Goal: Task Accomplishment & Management: Use online tool/utility

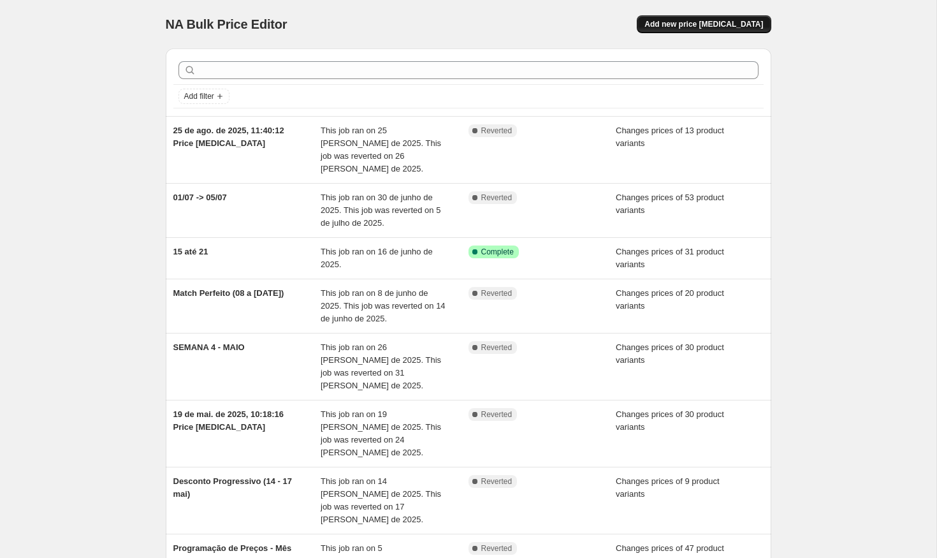
click at [708, 30] on button "Add new price [MEDICAL_DATA]" at bounding box center [704, 24] width 134 height 18
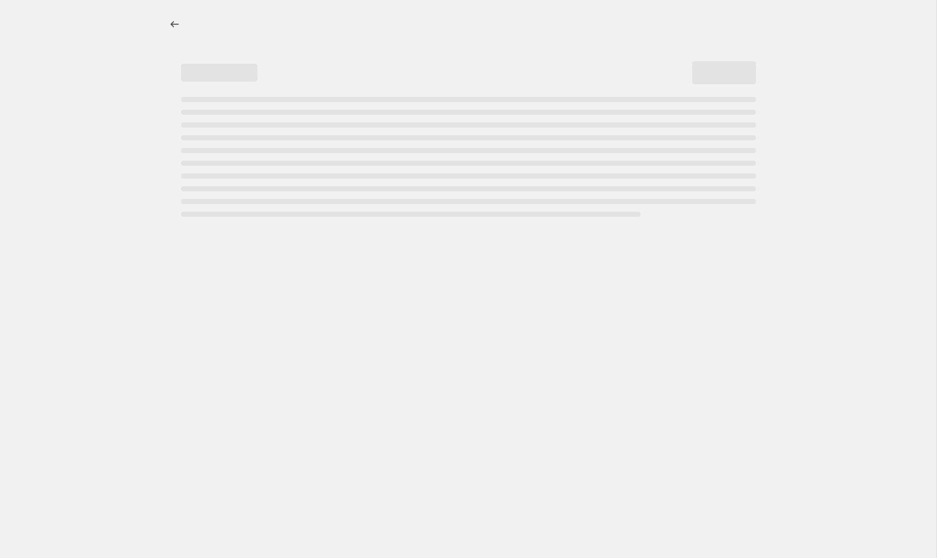
select select "percentage"
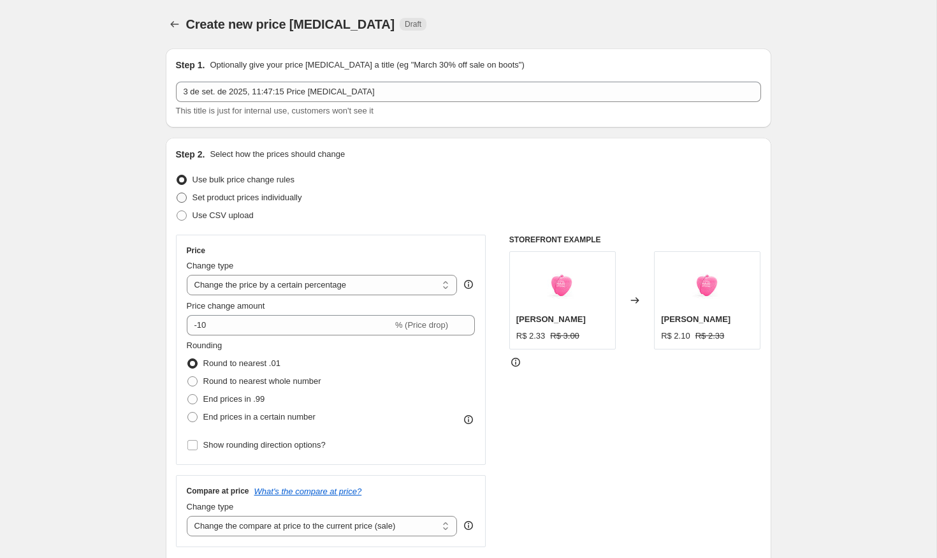
click at [249, 196] on span "Set product prices individually" at bounding box center [248, 198] width 110 height 10
click at [177, 193] on input "Set product prices individually" at bounding box center [177, 193] width 1 height 1
radio input "true"
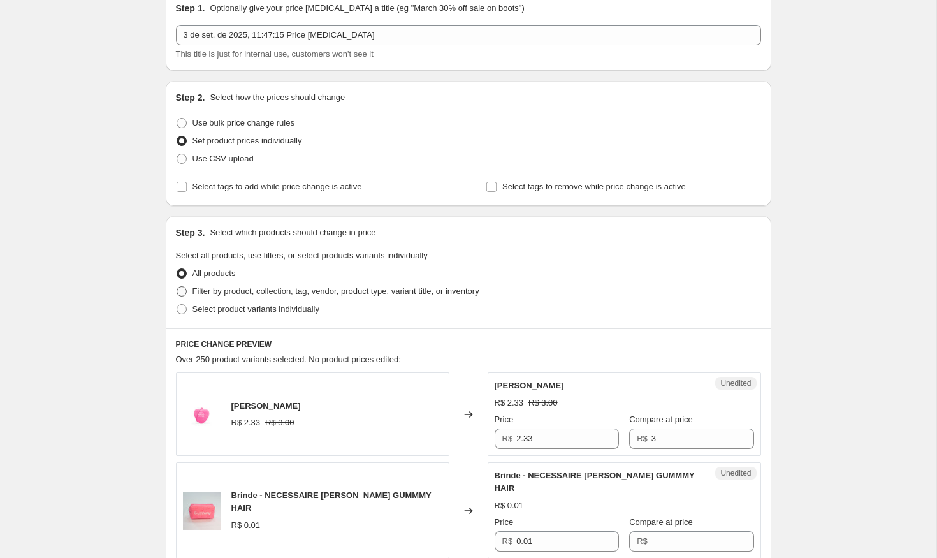
scroll to position [70, 0]
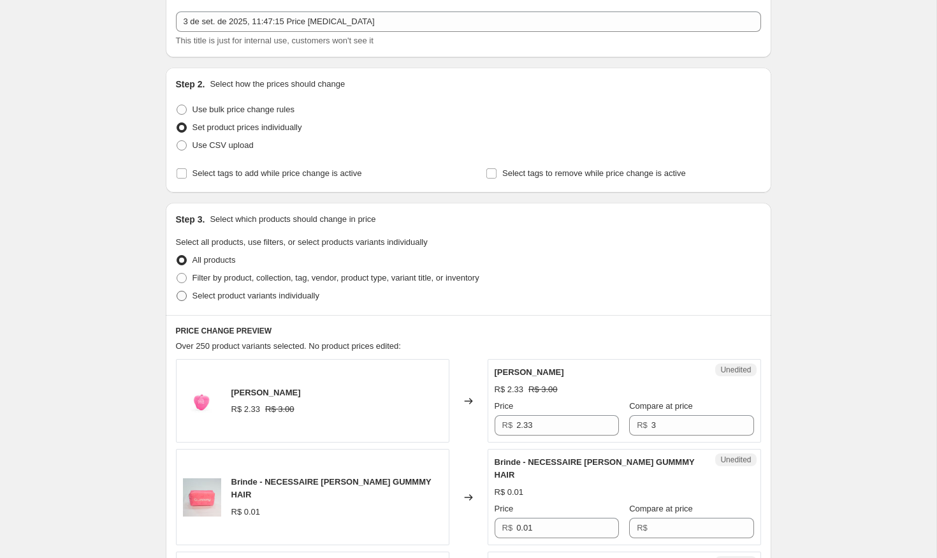
click at [265, 300] on span "Select product variants individually" at bounding box center [256, 296] width 127 height 10
click at [177, 291] on input "Select product variants individually" at bounding box center [177, 291] width 1 height 1
radio input "true"
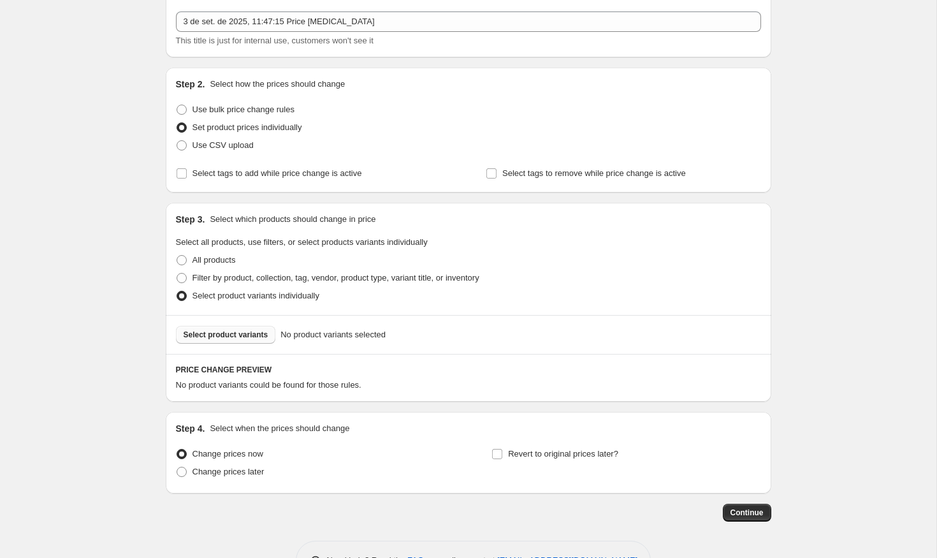
click at [257, 332] on span "Select product variants" at bounding box center [226, 335] width 85 height 10
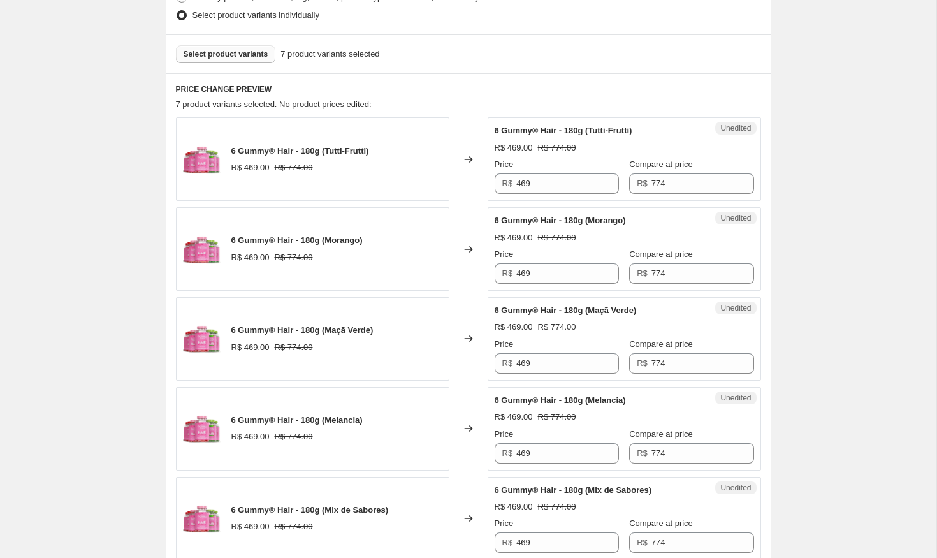
scroll to position [358, 0]
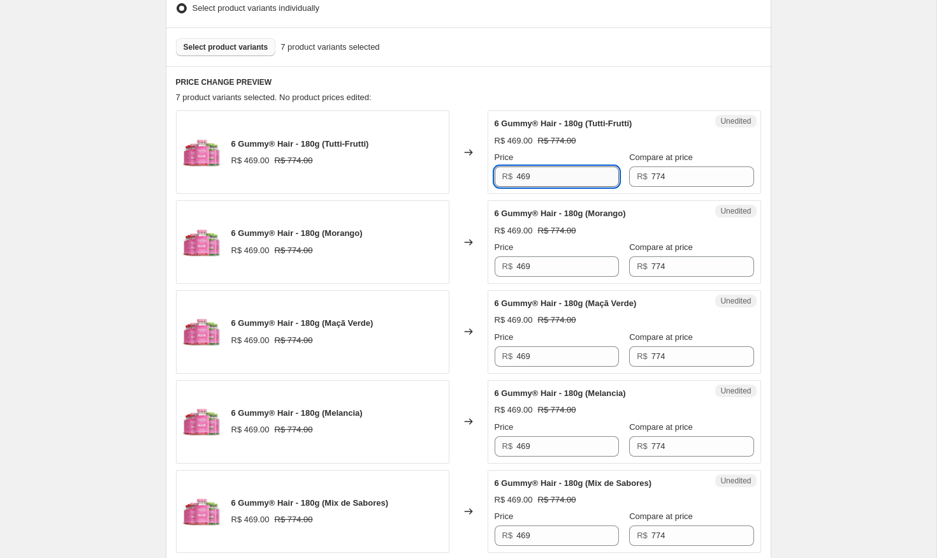
click at [584, 179] on input "469" at bounding box center [567, 176] width 103 height 20
type input "449"
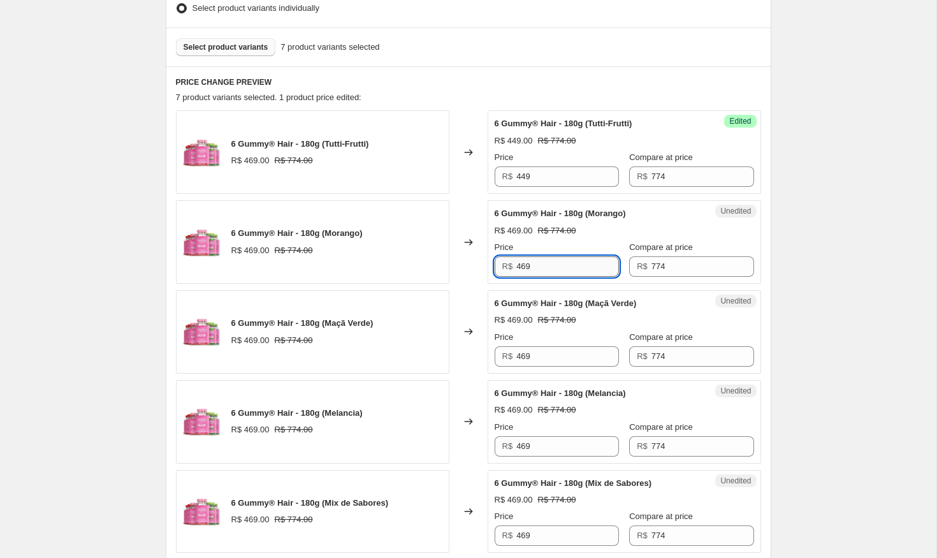
click at [550, 267] on input "469" at bounding box center [567, 266] width 103 height 20
paste input "4"
type input "449"
click at [543, 340] on div "Price" at bounding box center [557, 337] width 124 height 13
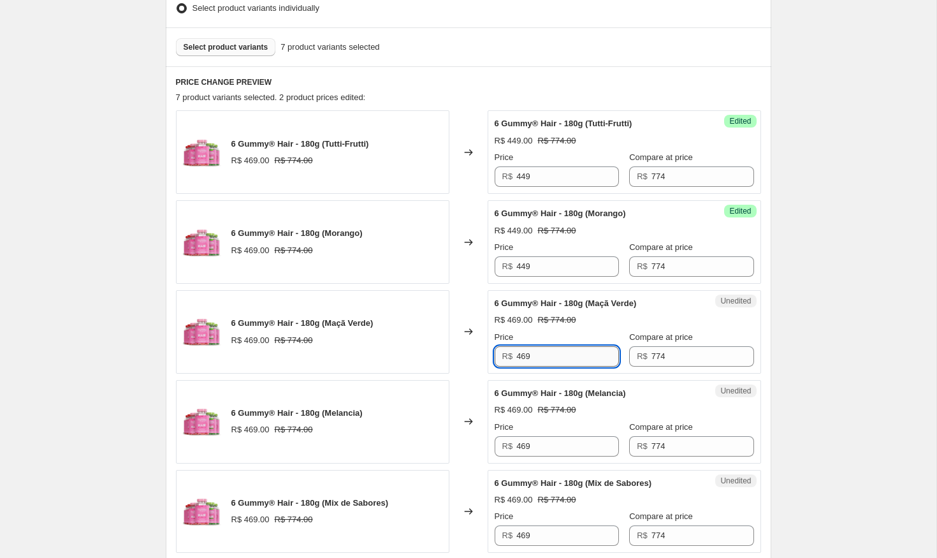
click at [543, 356] on input "469" at bounding box center [567, 356] width 103 height 20
paste input "4"
type input "449"
click at [543, 446] on input "469" at bounding box center [567, 446] width 103 height 20
paste input "4"
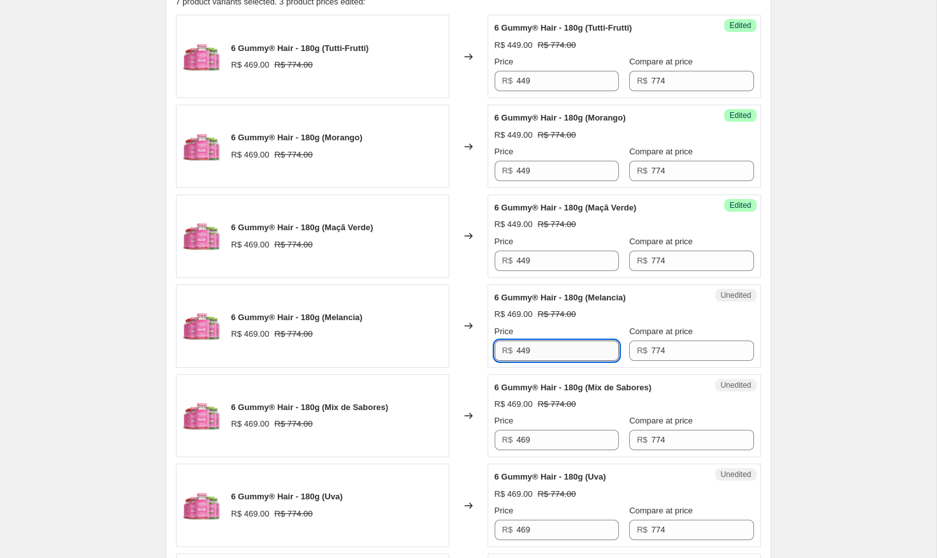
scroll to position [504, 0]
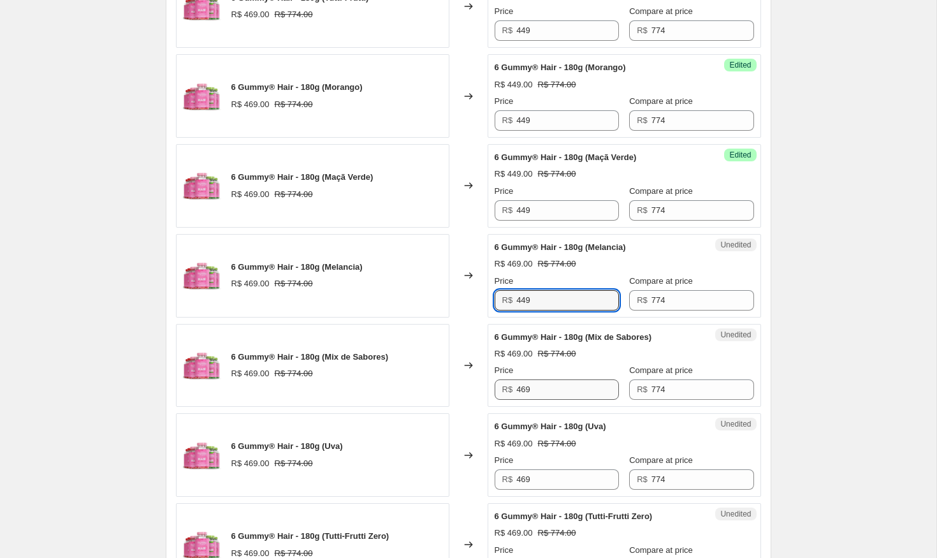
type input "449"
click at [541, 390] on input "469" at bounding box center [567, 389] width 103 height 20
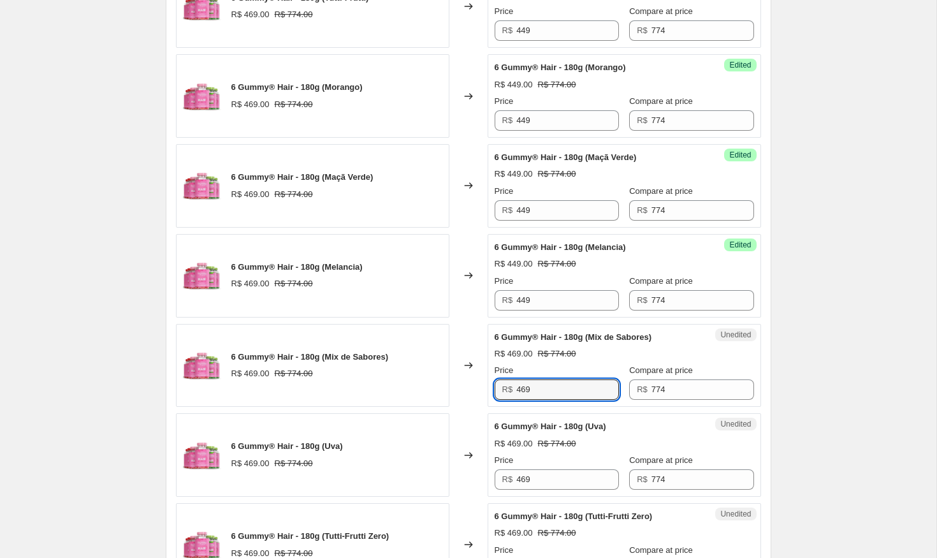
paste input "4"
type input "449"
click at [541, 479] on input "469" at bounding box center [567, 479] width 103 height 20
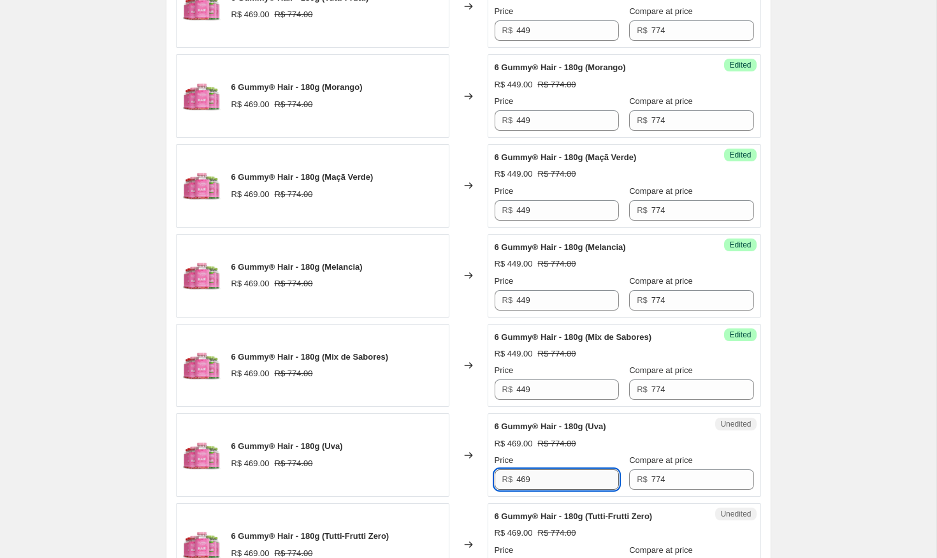
paste input "4"
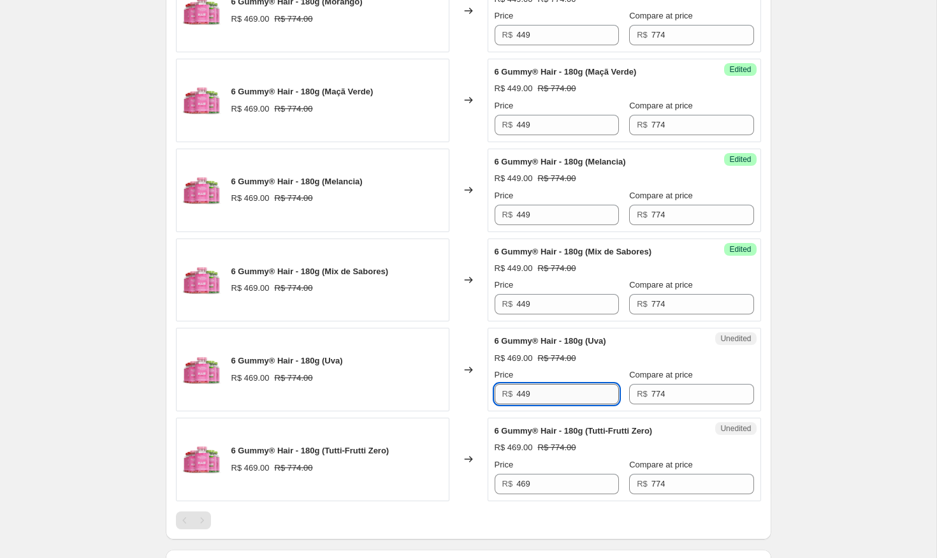
scroll to position [662, 0]
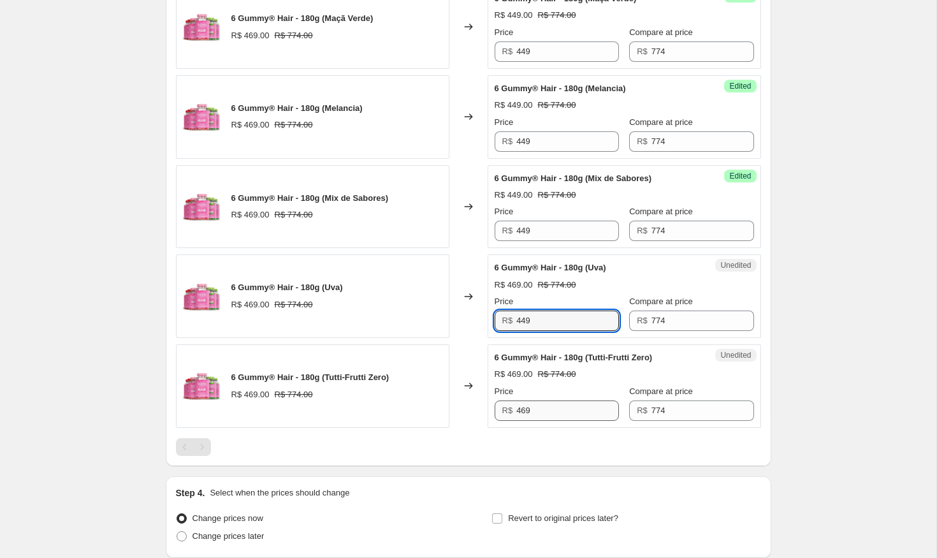
type input "449"
click at [555, 408] on input "469" at bounding box center [567, 410] width 103 height 20
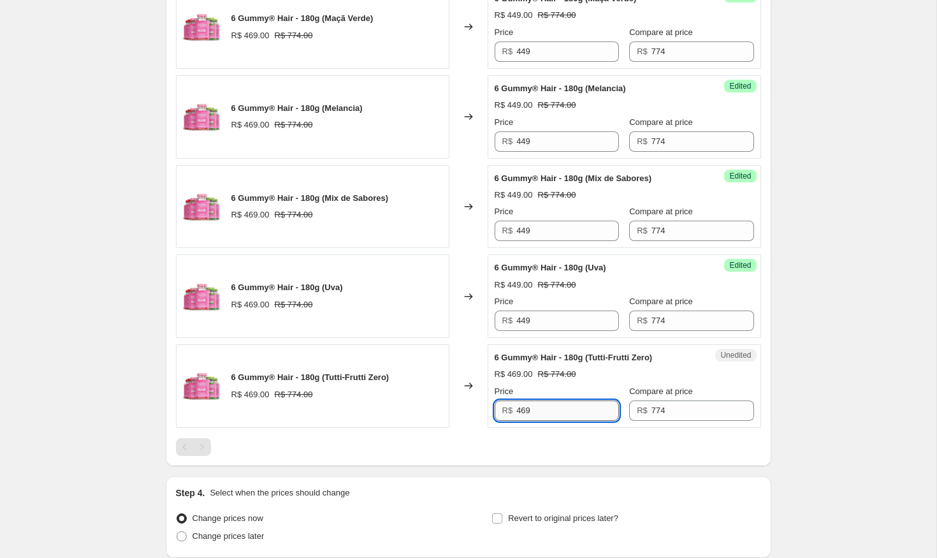
paste input "4"
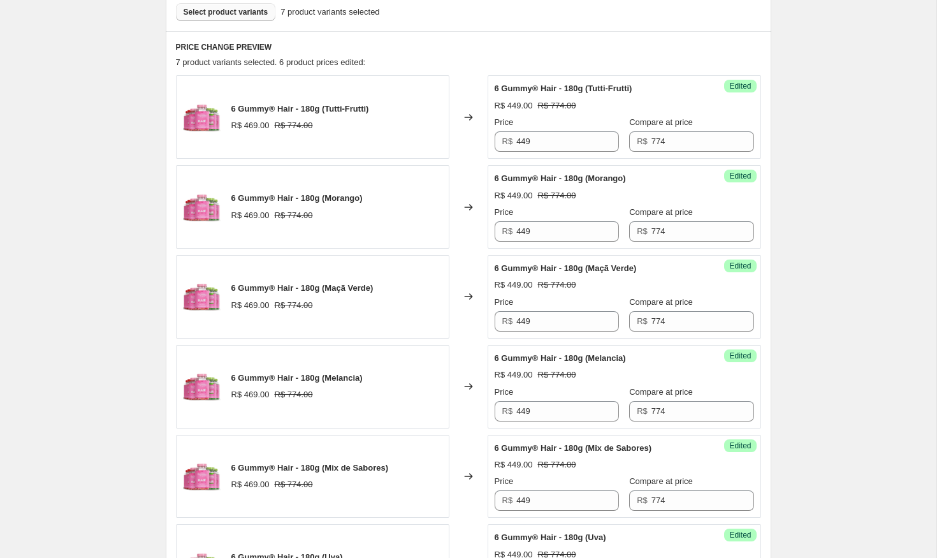
scroll to position [0, 0]
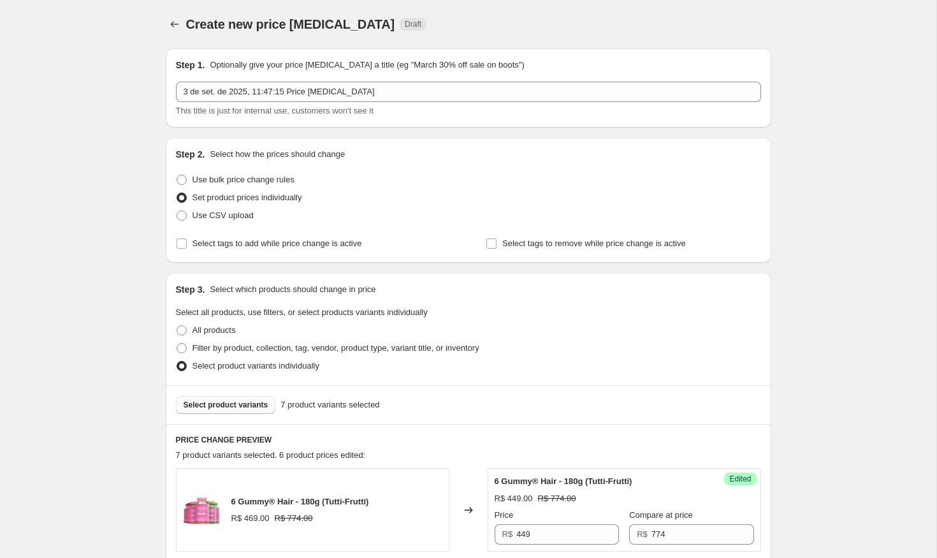
type input "449"
click at [263, 407] on span "Select product variants" at bounding box center [226, 405] width 85 height 10
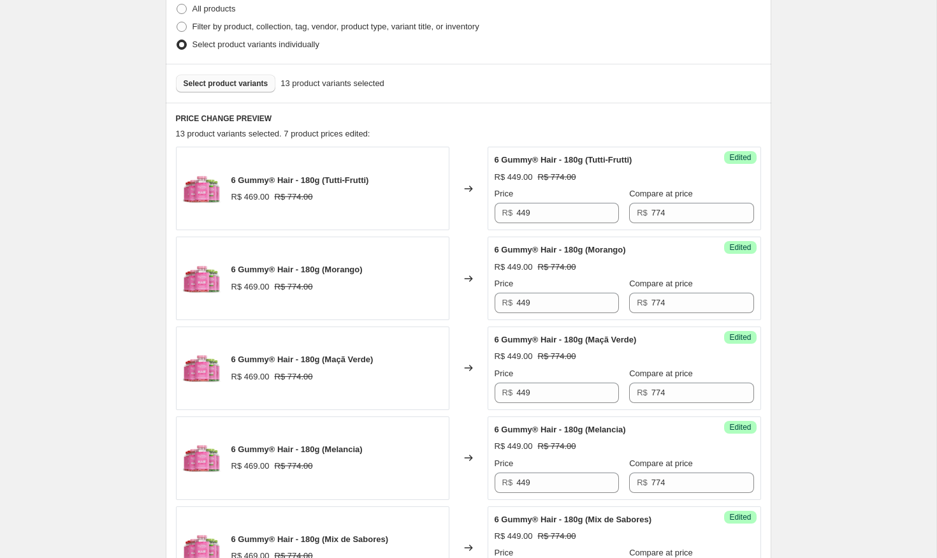
scroll to position [314, 0]
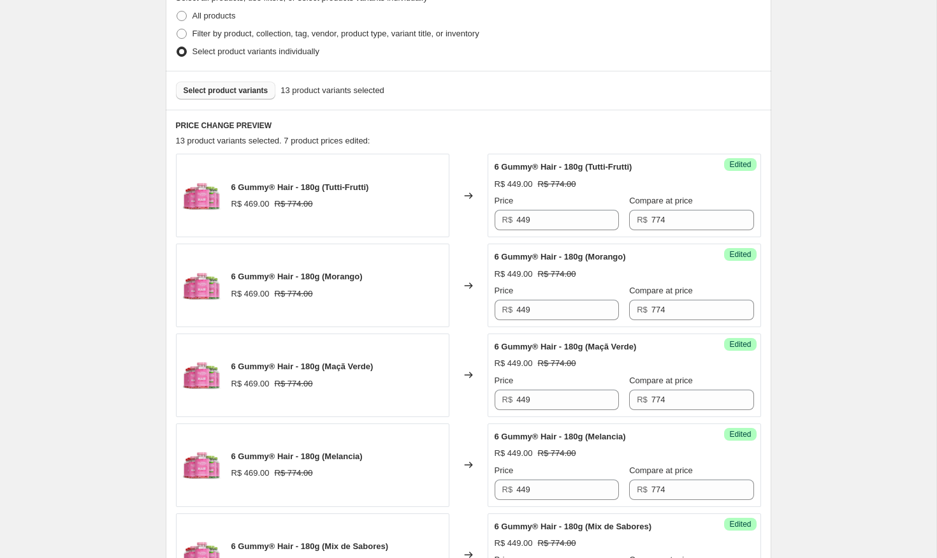
click at [221, 86] on span "Select product variants" at bounding box center [226, 90] width 85 height 10
click at [248, 91] on span "Select product variants" at bounding box center [226, 90] width 85 height 10
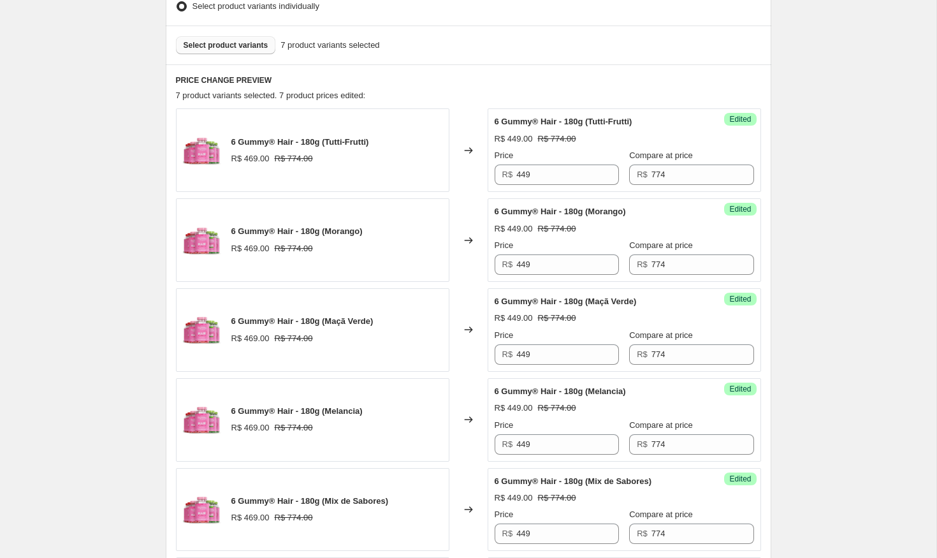
scroll to position [258, 0]
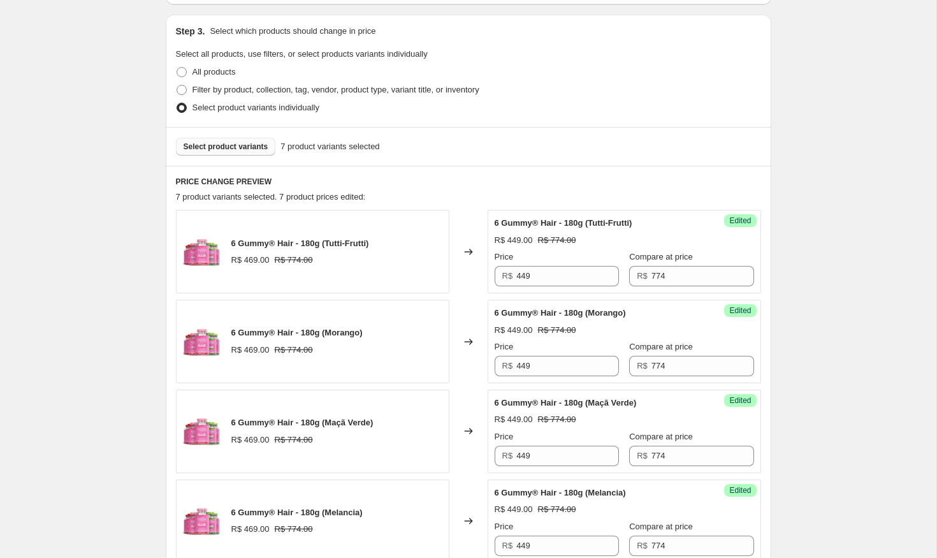
click at [266, 150] on span "Select product variants" at bounding box center [226, 147] width 85 height 10
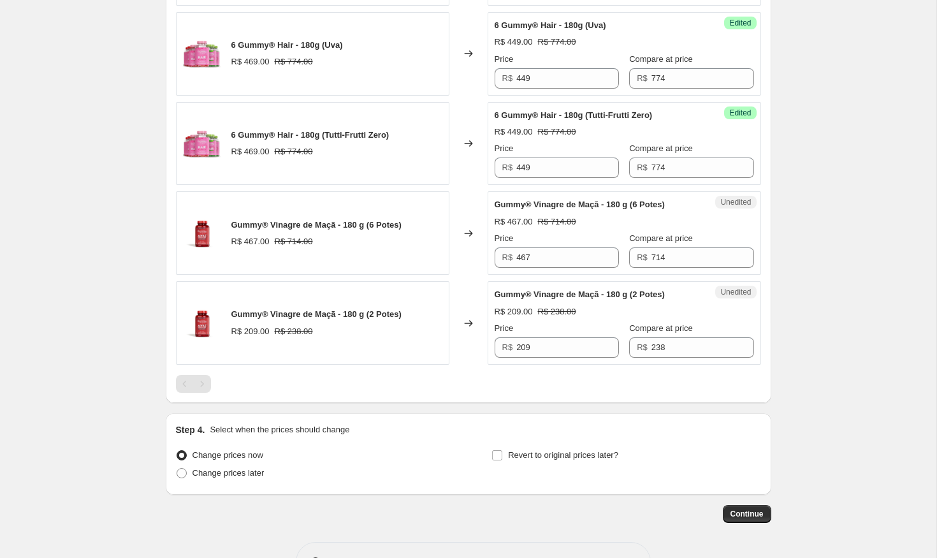
scroll to position [1127, 0]
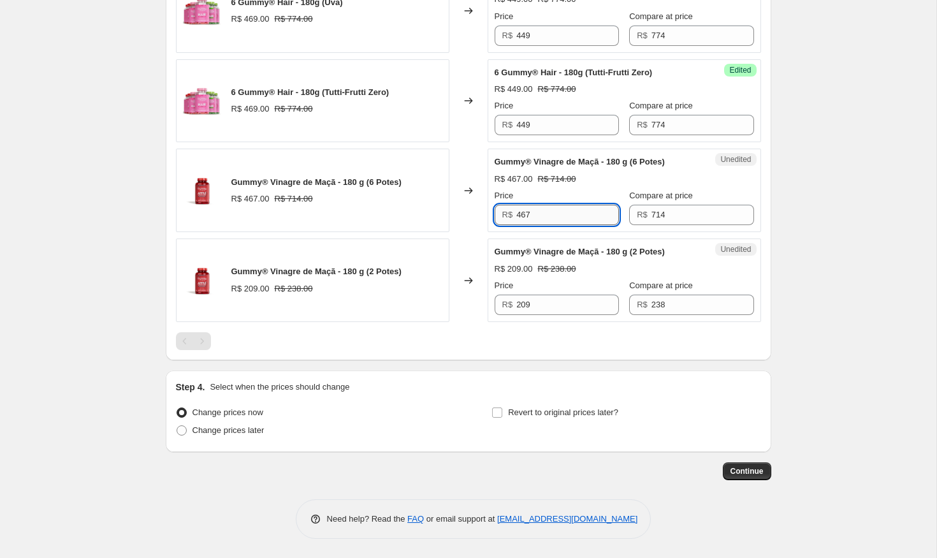
click at [574, 219] on input "467" at bounding box center [567, 215] width 103 height 20
type input "459"
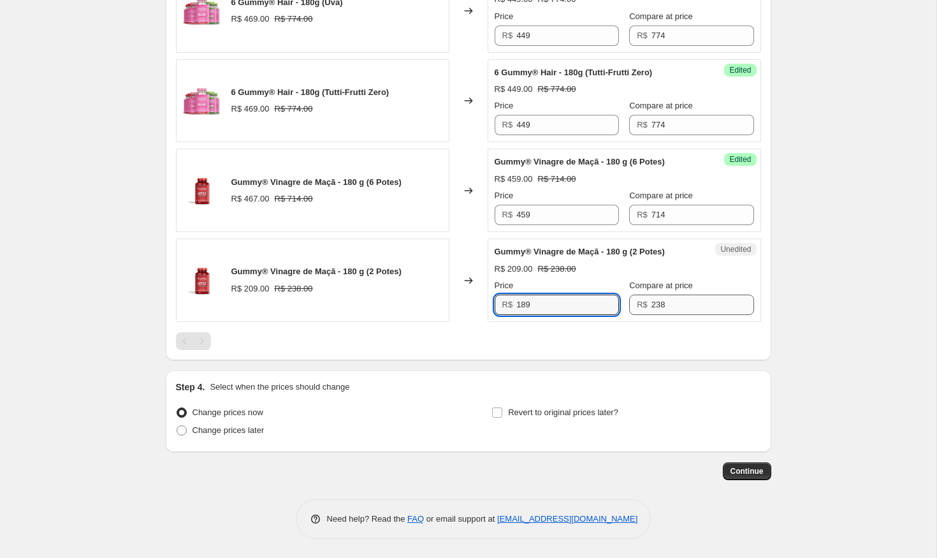
type input "189"
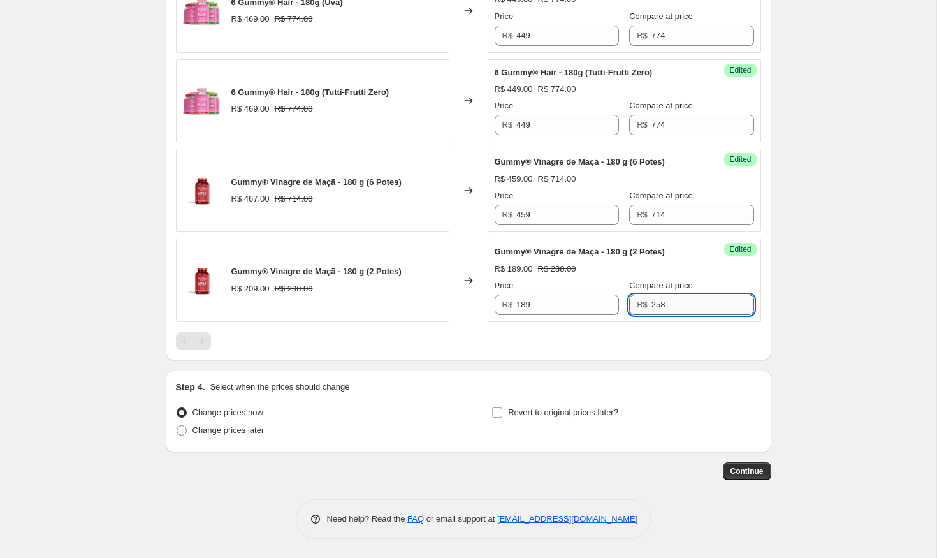
type input "258"
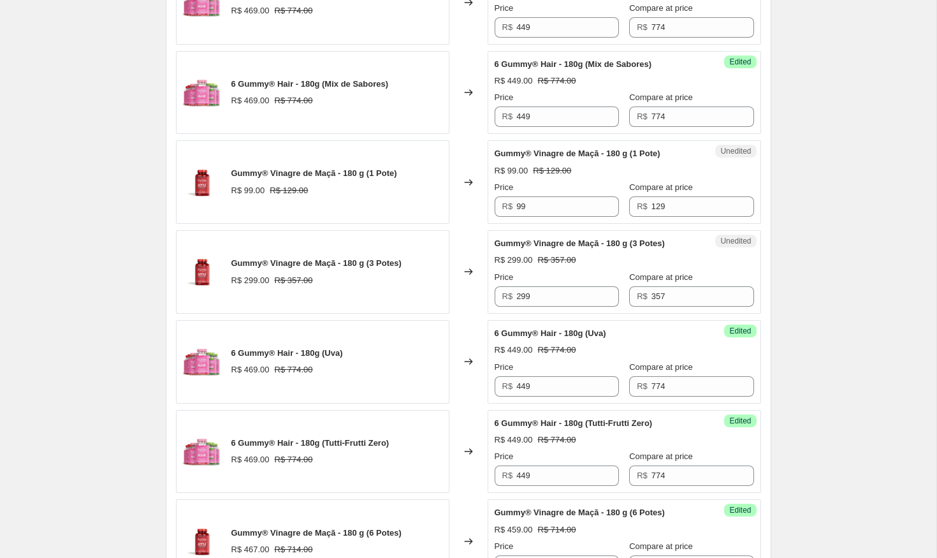
scroll to position [776, 0]
click at [573, 305] on input "299" at bounding box center [567, 297] width 103 height 20
type input "274"
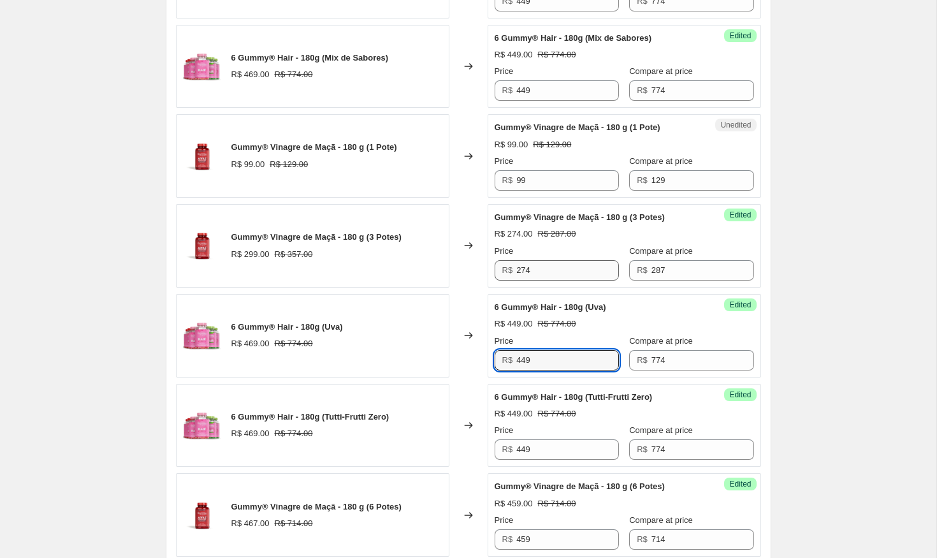
scroll to position [805, 0]
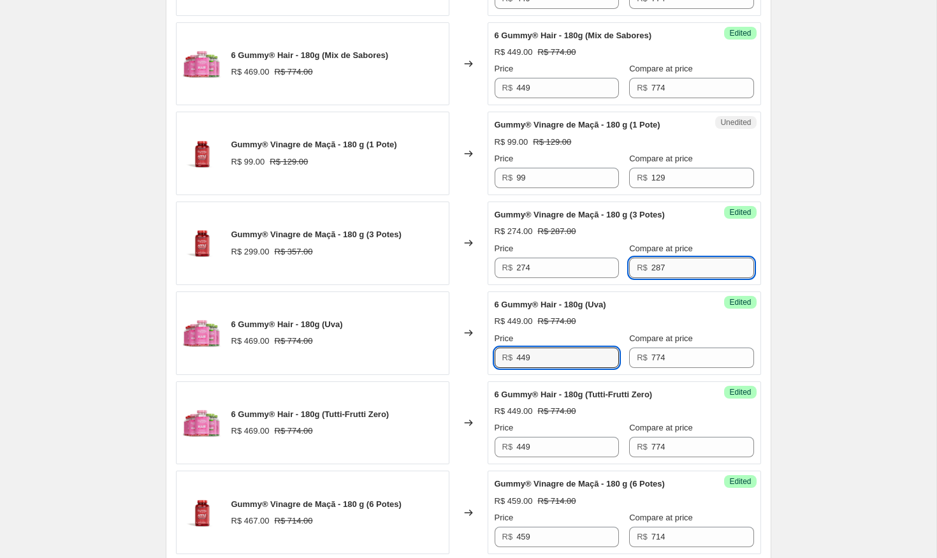
click at [658, 270] on input "287" at bounding box center [703, 268] width 103 height 20
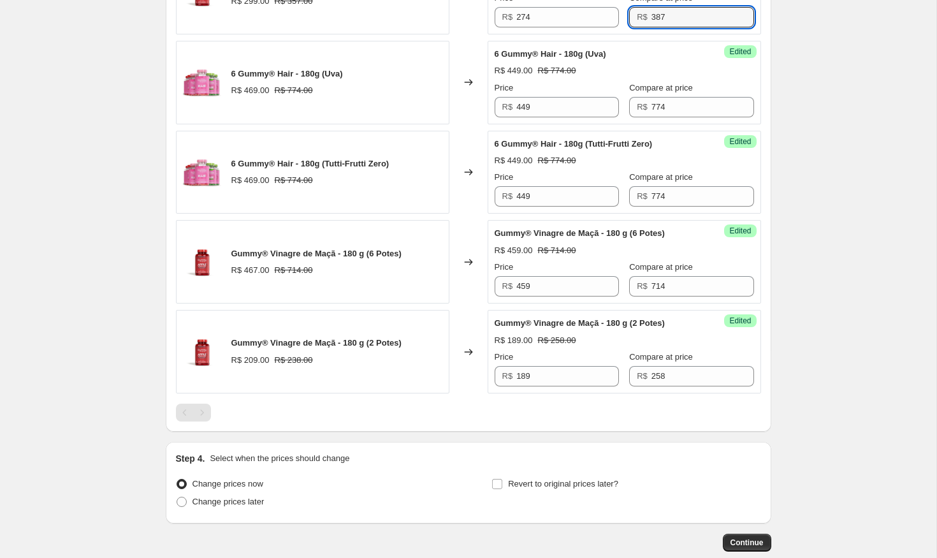
scroll to position [1127, 0]
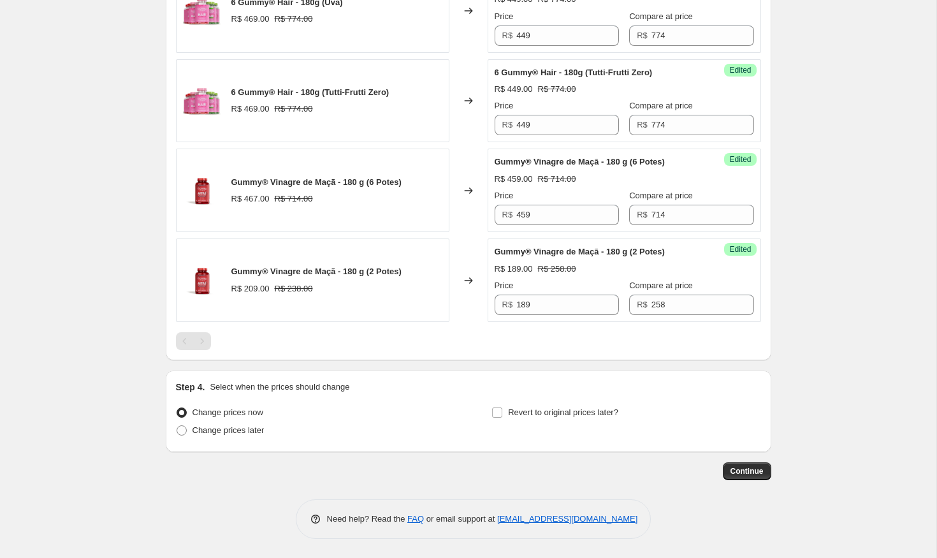
type input "387"
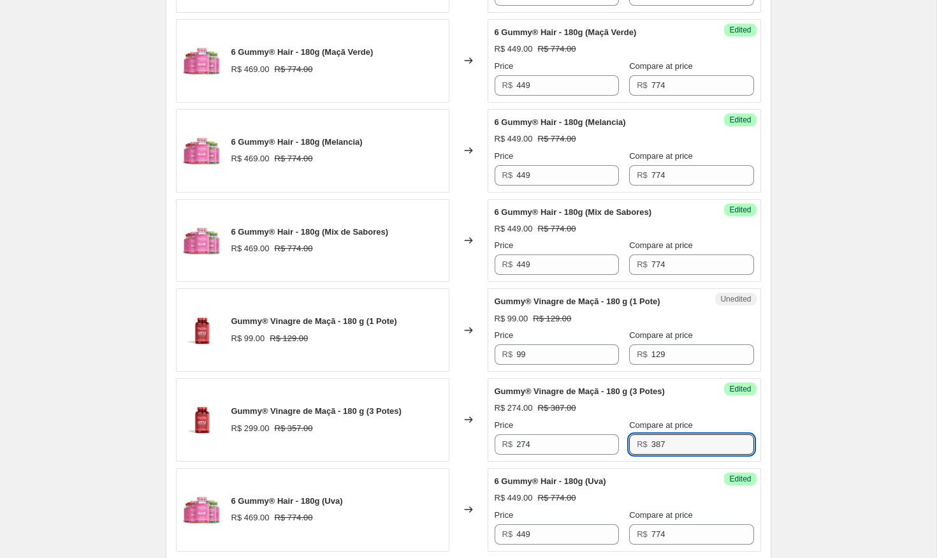
scroll to position [393, 0]
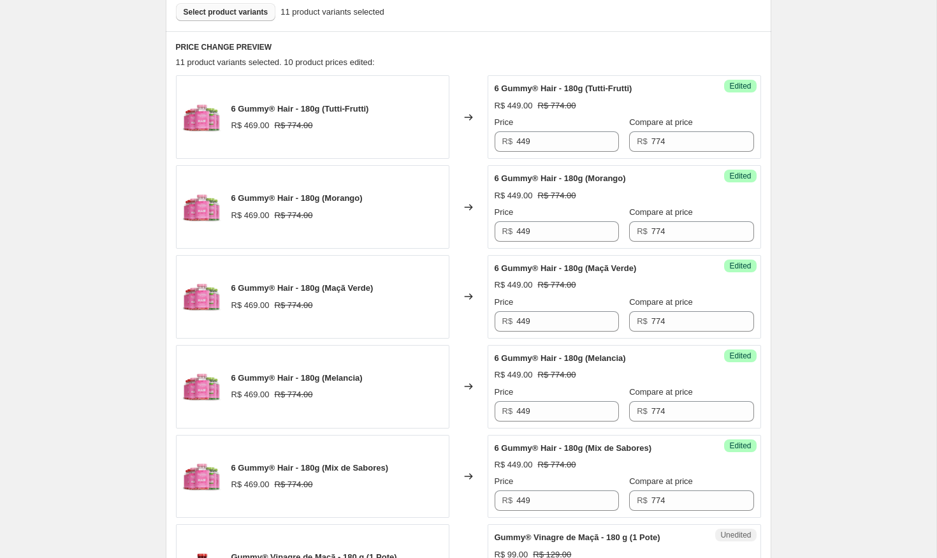
click at [251, 15] on span "Select product variants" at bounding box center [226, 12] width 85 height 10
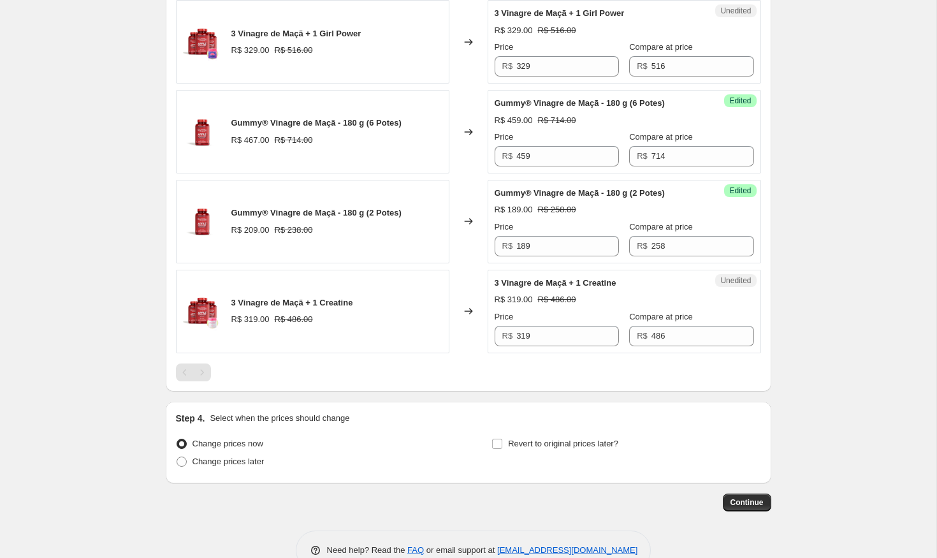
scroll to position [1307, 0]
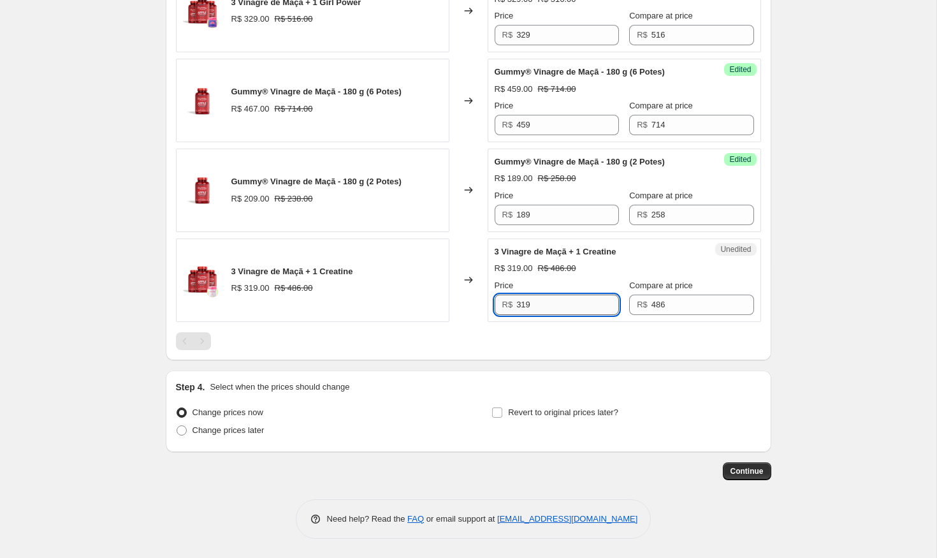
click at [548, 298] on input "319" at bounding box center [567, 305] width 103 height 20
type input "299"
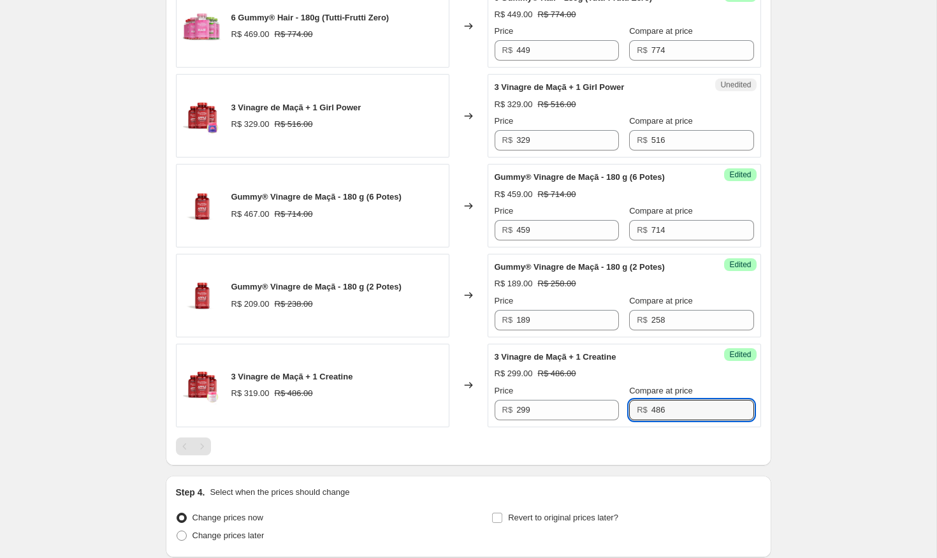
scroll to position [1201, 0]
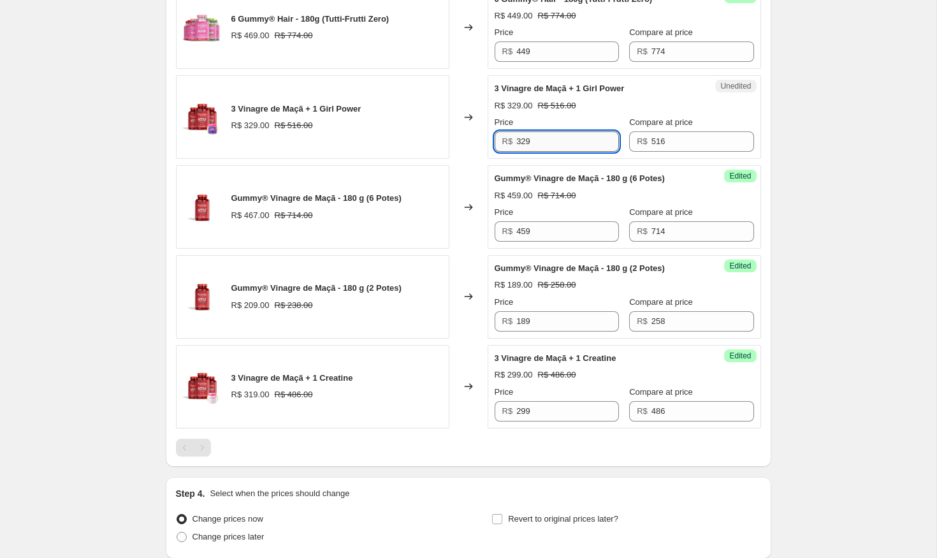
click at [573, 141] on input "329" at bounding box center [567, 141] width 103 height 20
type input "319"
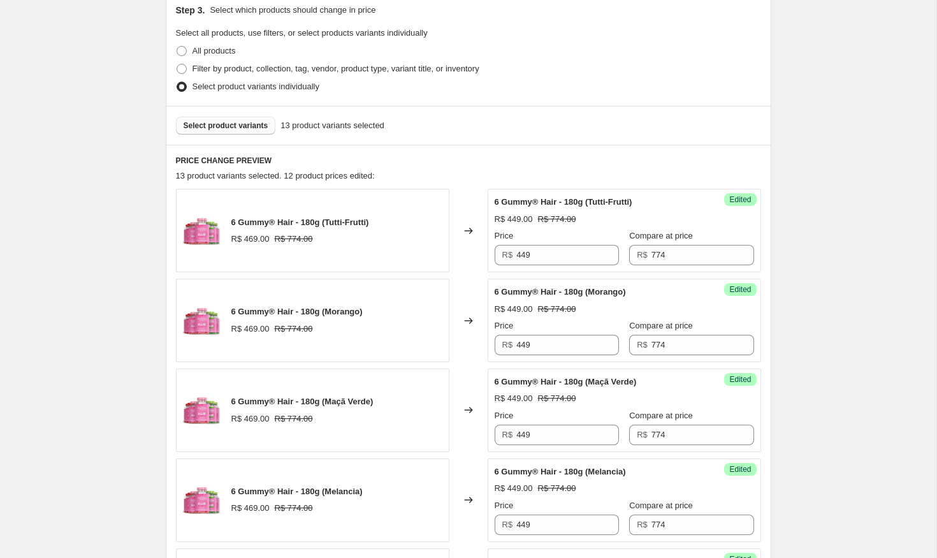
scroll to position [0, 0]
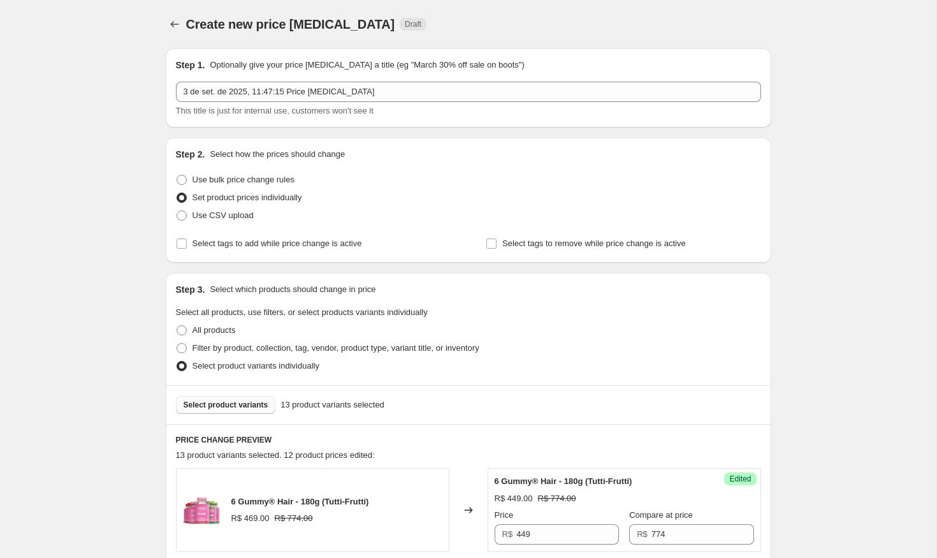
click at [250, 404] on span "Select product variants" at bounding box center [226, 405] width 85 height 10
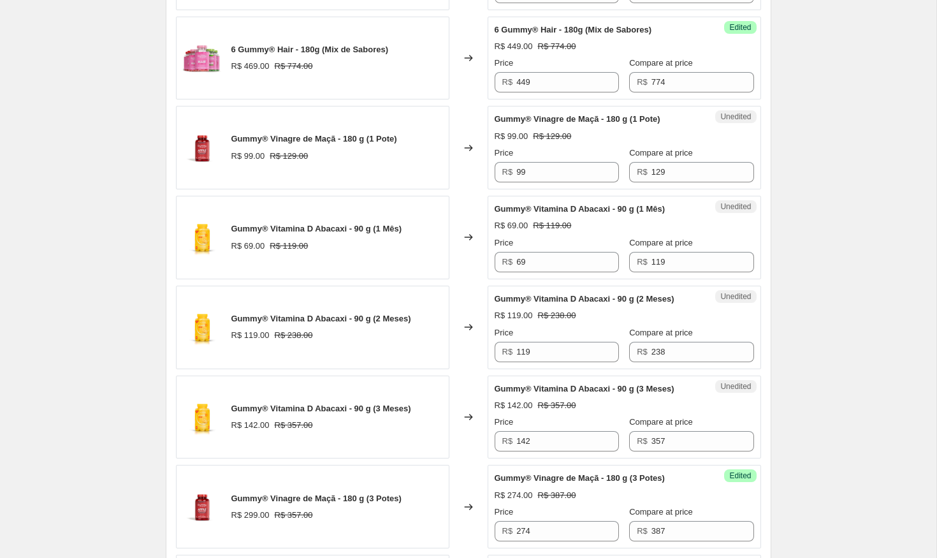
scroll to position [812, 0]
click at [572, 353] on input "119" at bounding box center [567, 351] width 103 height 20
type input "129"
type input "169"
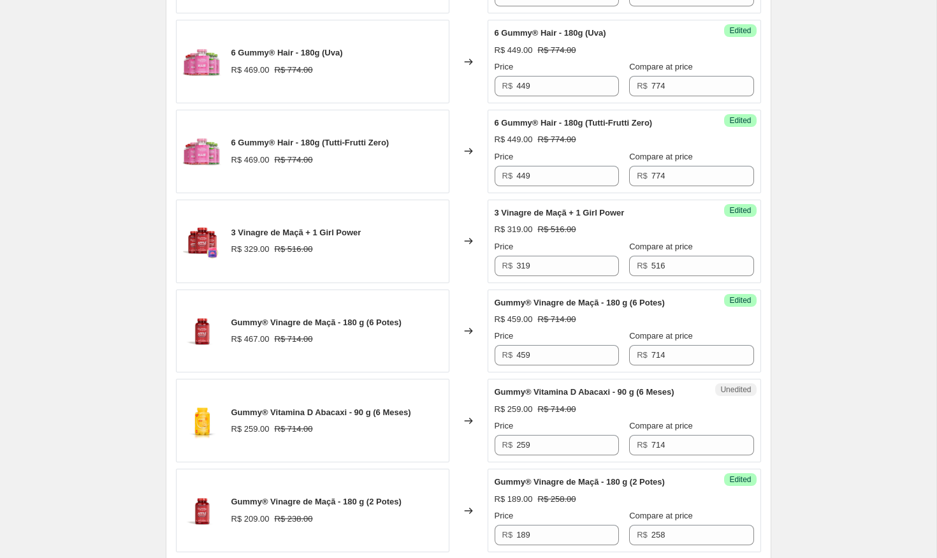
scroll to position [1421, 0]
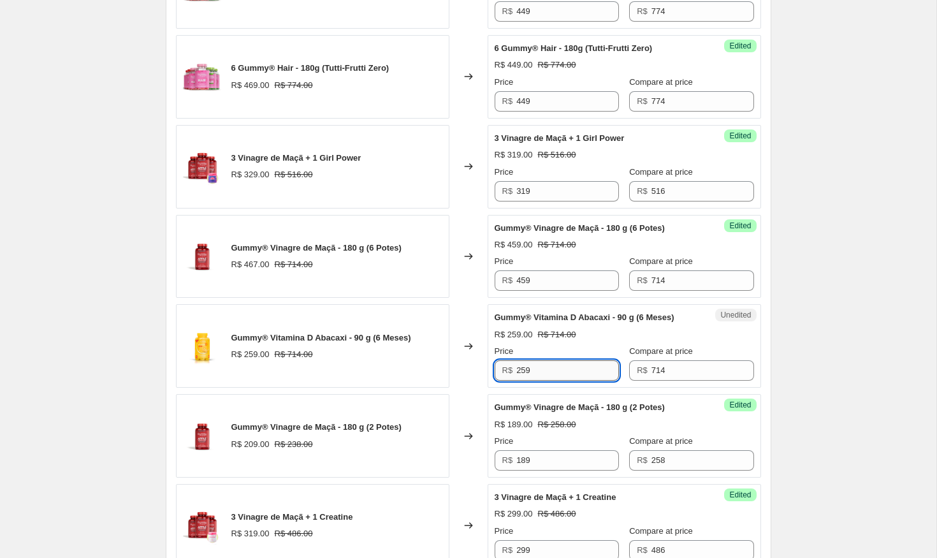
click at [587, 377] on input "259" at bounding box center [567, 370] width 103 height 20
click at [544, 370] on input "259" at bounding box center [567, 370] width 103 height 20
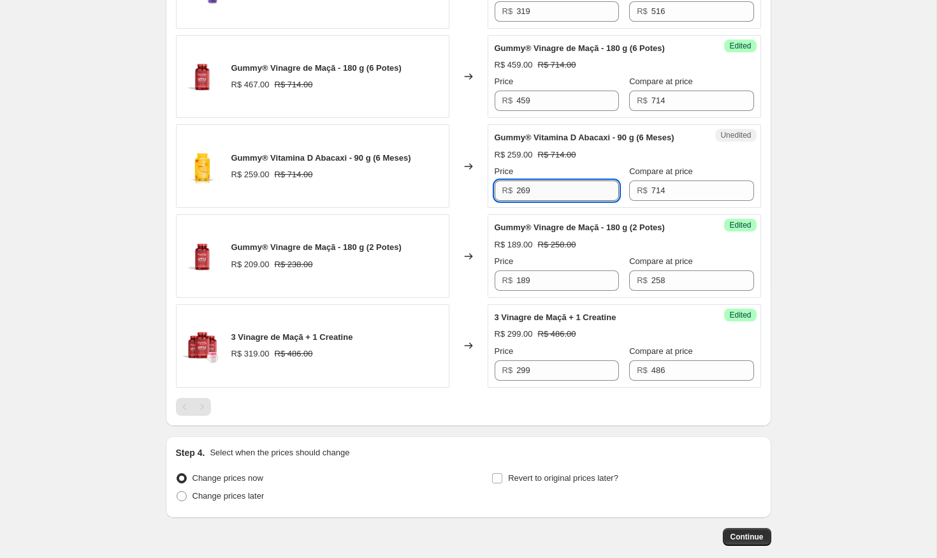
scroll to position [1603, 0]
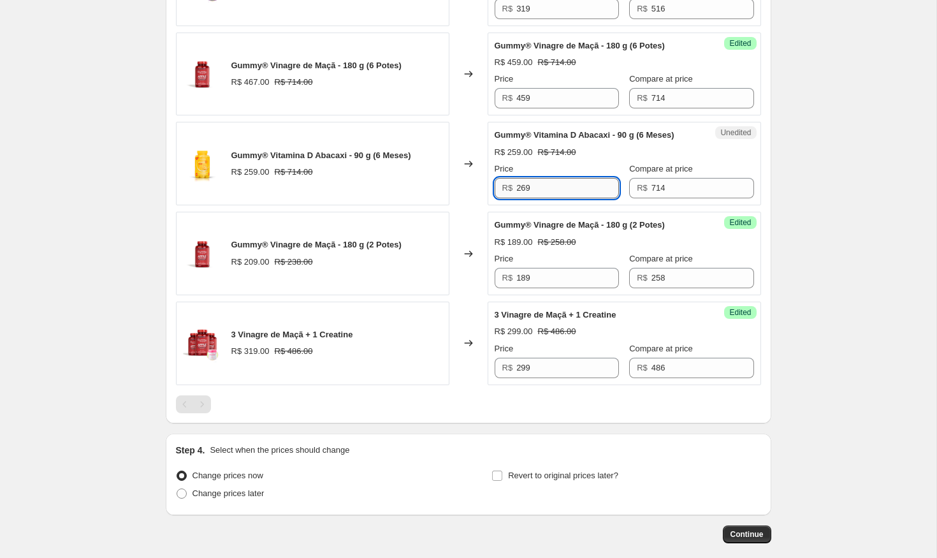
type input "269"
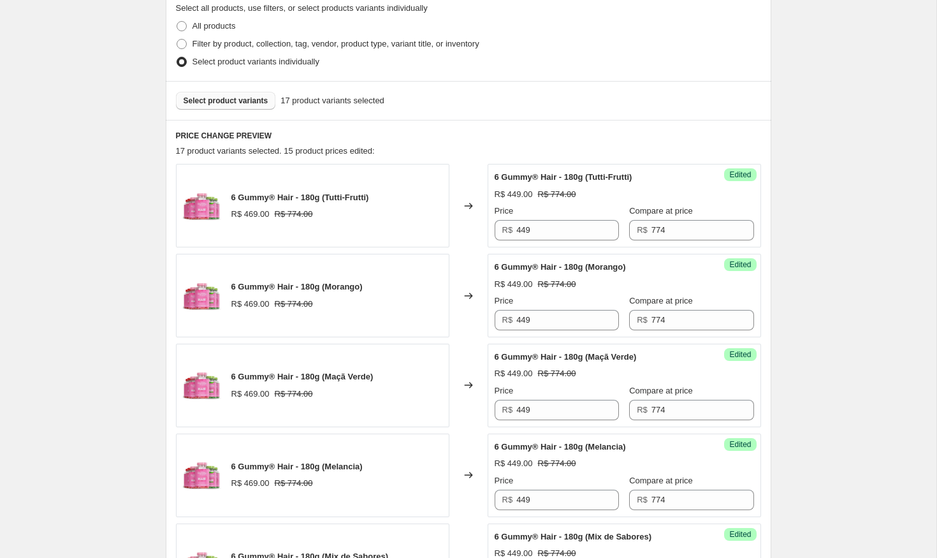
scroll to position [0, 0]
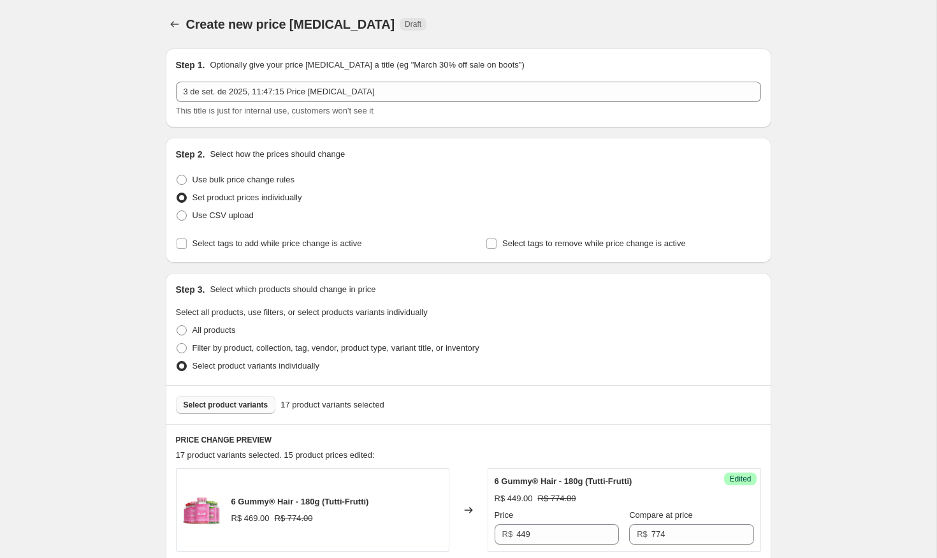
click at [261, 406] on span "Select product variants" at bounding box center [226, 405] width 85 height 10
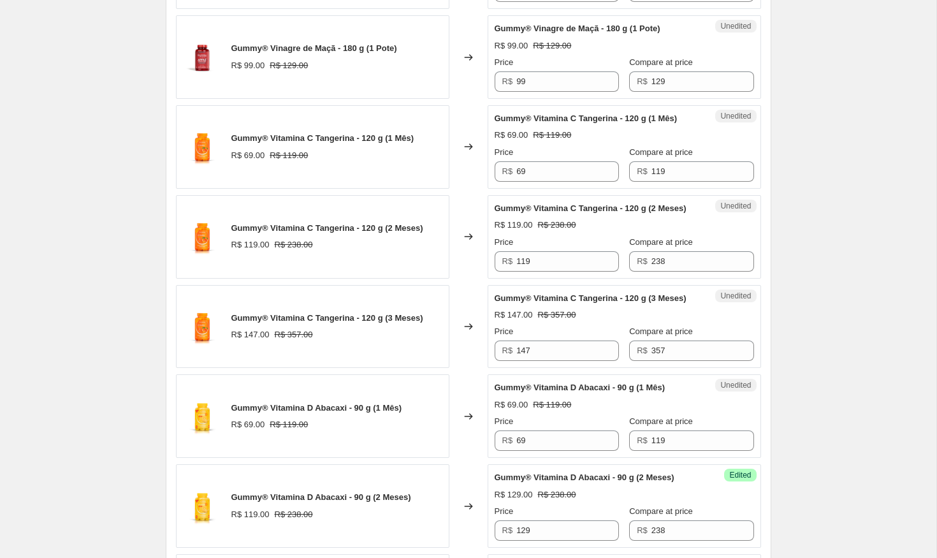
scroll to position [880, 0]
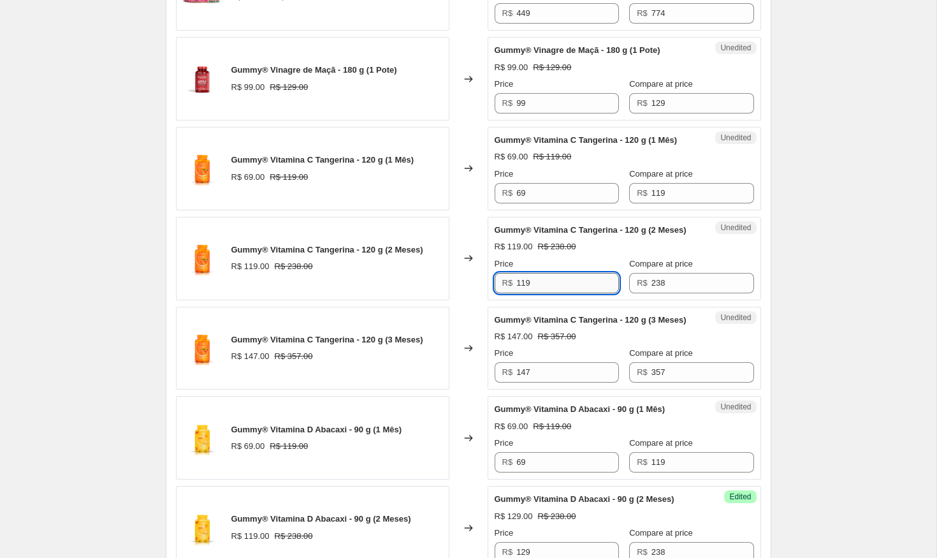
click at [559, 288] on input "119" at bounding box center [567, 283] width 103 height 20
type input "129"
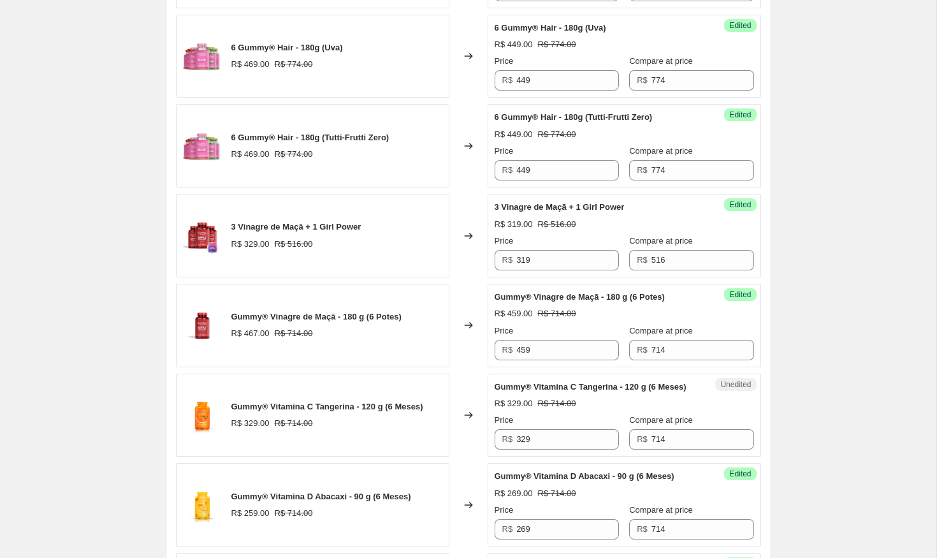
scroll to position [1633, 0]
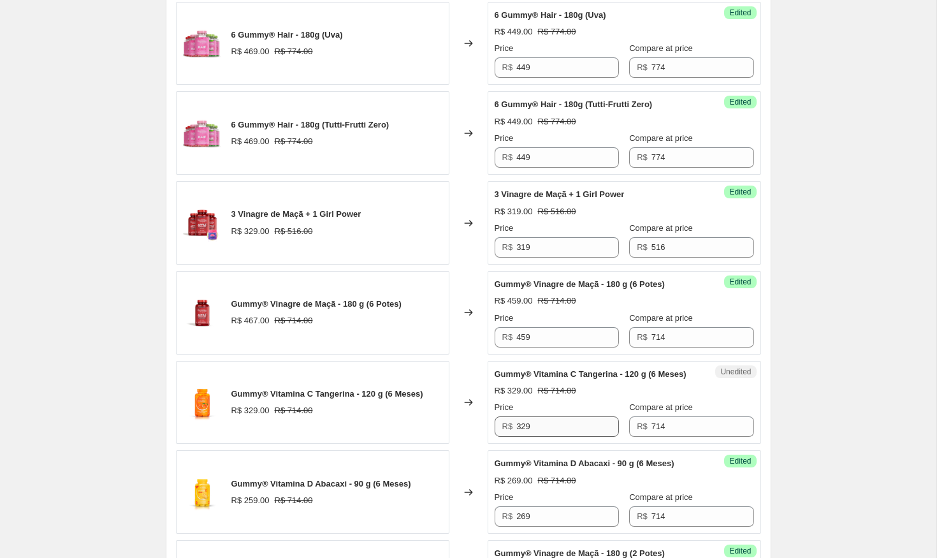
type input "169"
click at [573, 425] on input "329" at bounding box center [567, 426] width 103 height 20
type input "299"
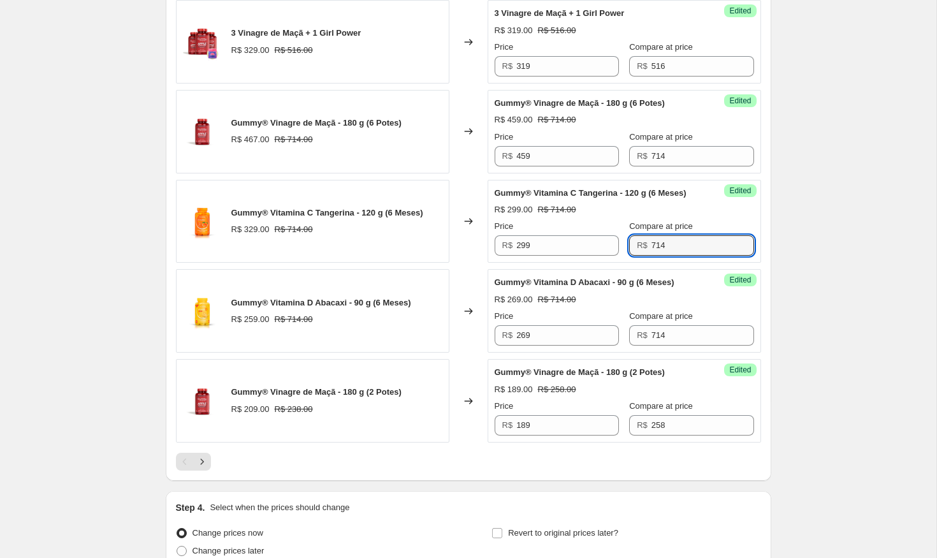
scroll to position [1936, 0]
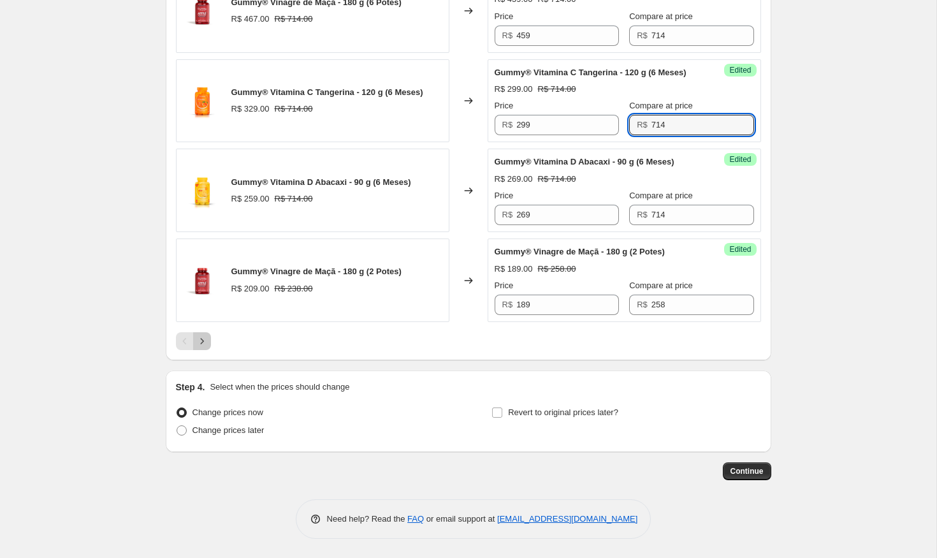
click at [203, 340] on icon "Next" at bounding box center [202, 341] width 13 height 13
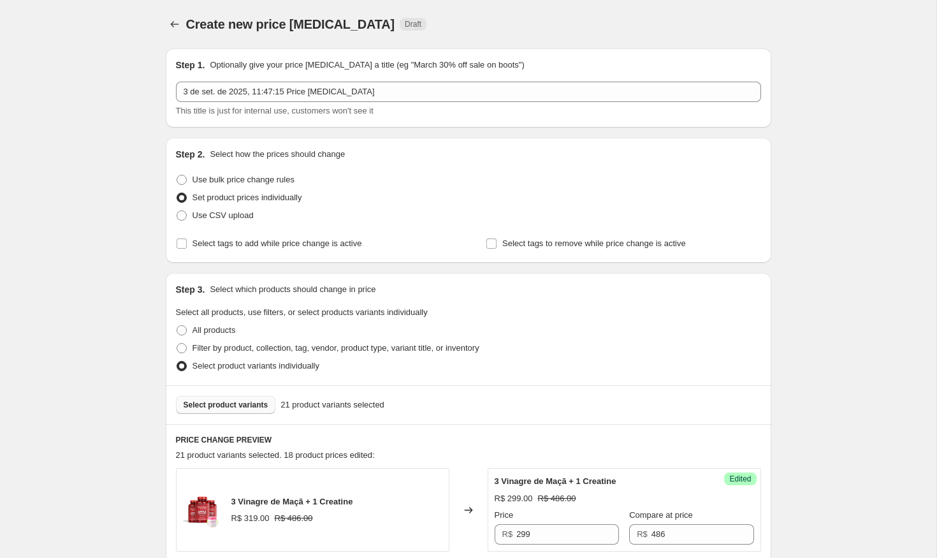
scroll to position [110, 0]
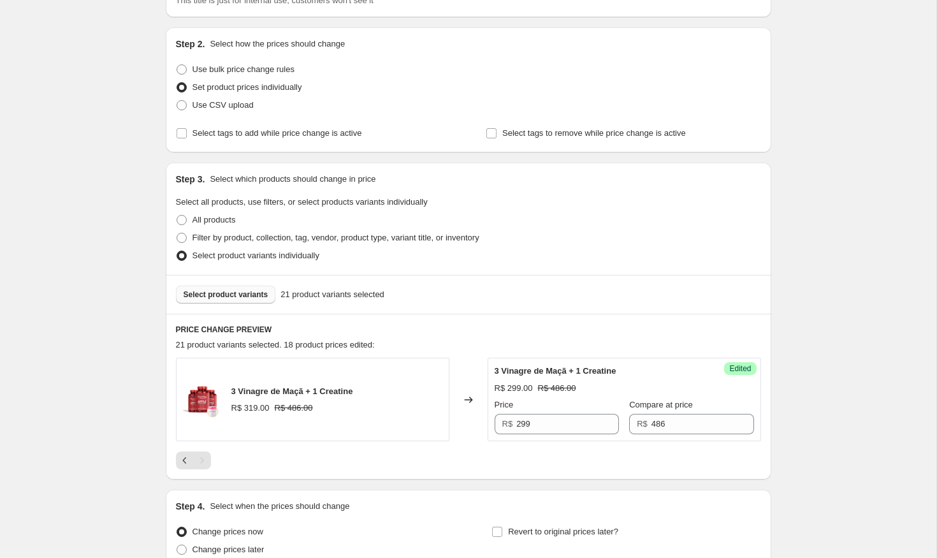
click at [268, 299] on span "Select product variants" at bounding box center [226, 294] width 85 height 10
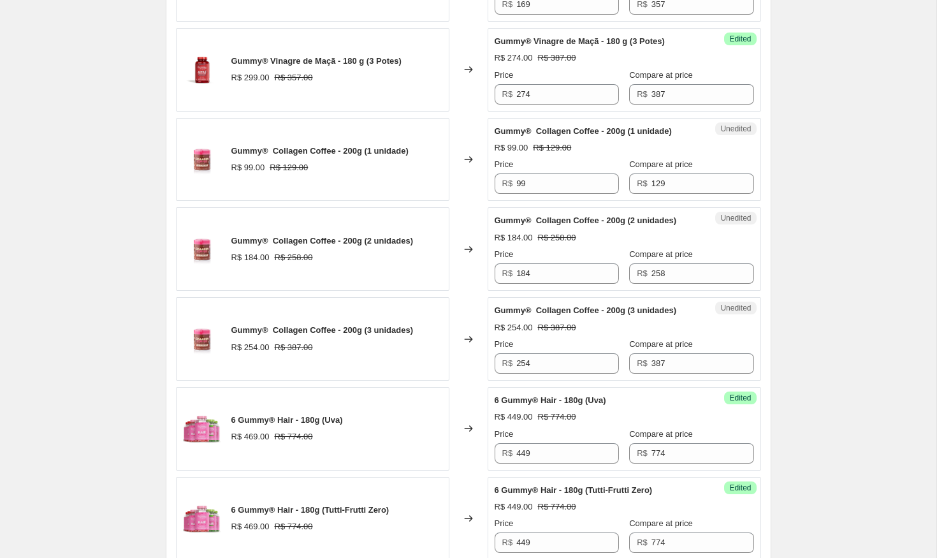
scroll to position [1474, 0]
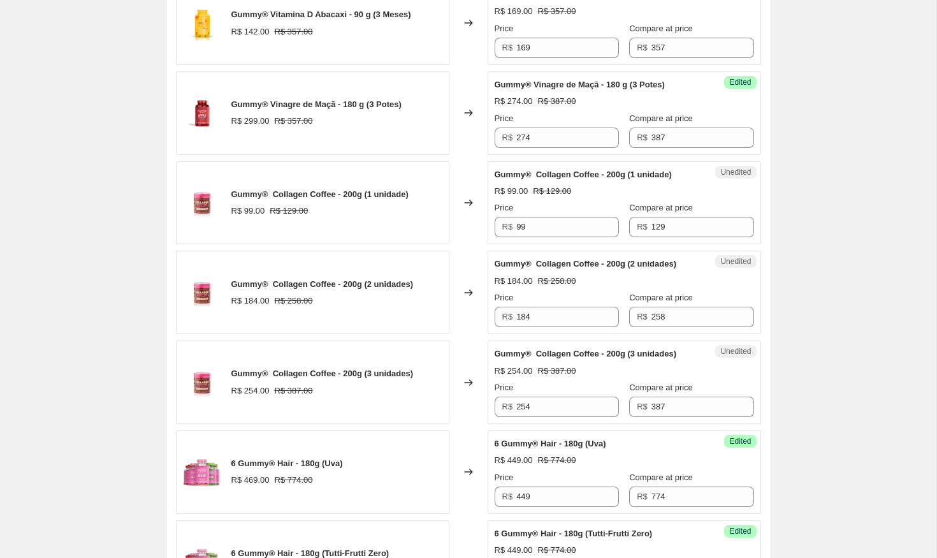
click at [588, 329] on div "Unedited Gummy®  Collagen Coffee - 200g (2 unidades) R$ 184.00 R$ 258.00 Price …" at bounding box center [625, 293] width 274 height 84
click at [589, 327] on div "Unedited Gummy®  Collagen Coffee - 200g (2 unidades) R$ 184.00 R$ 258.00 Price …" at bounding box center [625, 293] width 274 height 84
click at [583, 296] on div "Price" at bounding box center [557, 297] width 124 height 13
click at [583, 310] on input "184" at bounding box center [567, 317] width 103 height 20
type input "179"
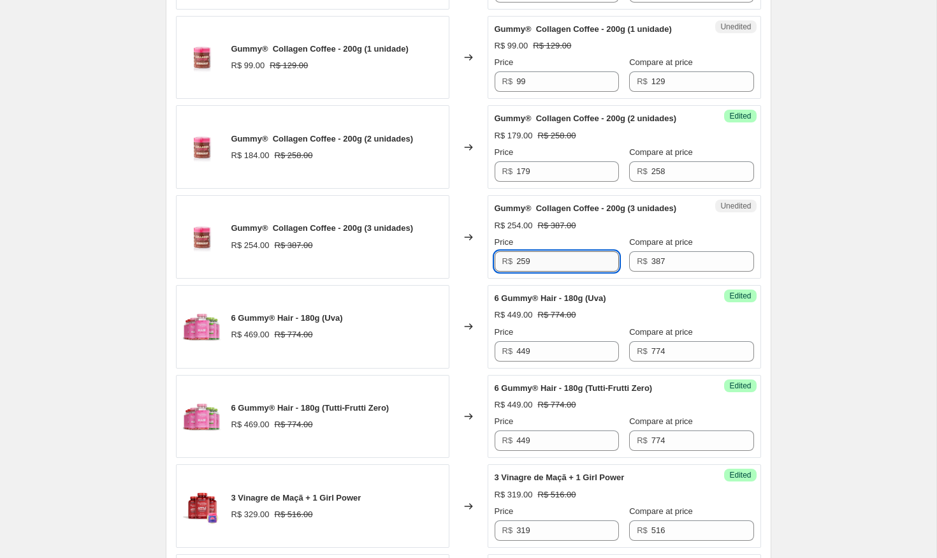
type input "259"
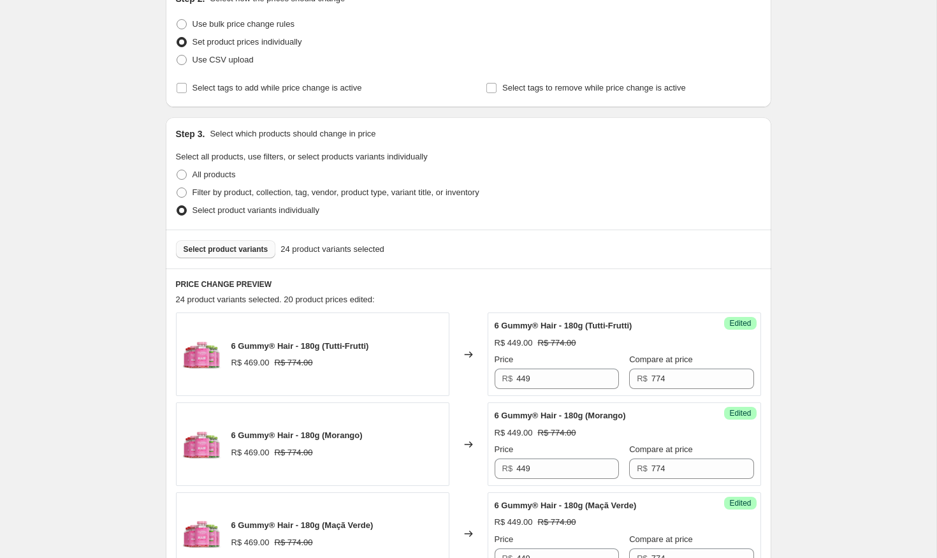
scroll to position [0, 0]
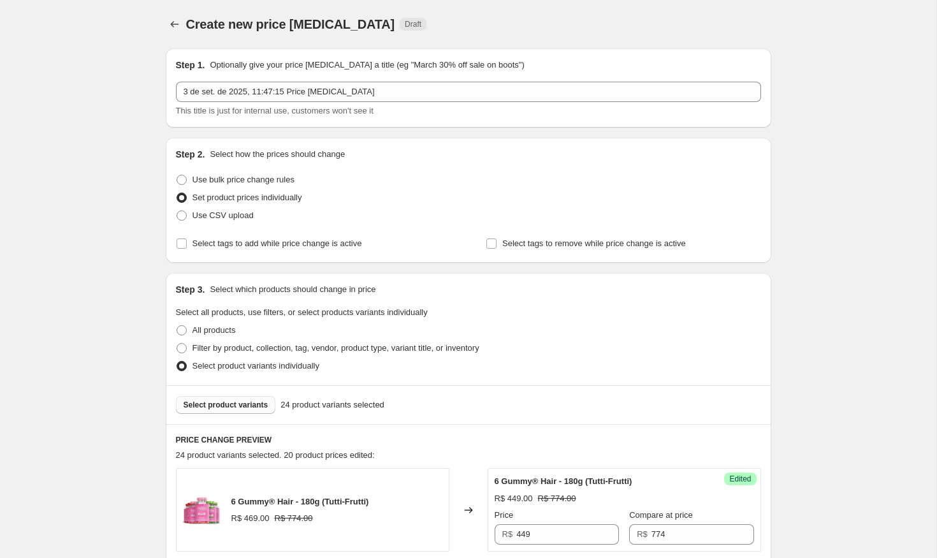
click at [248, 405] on span "Select product variants" at bounding box center [226, 405] width 85 height 10
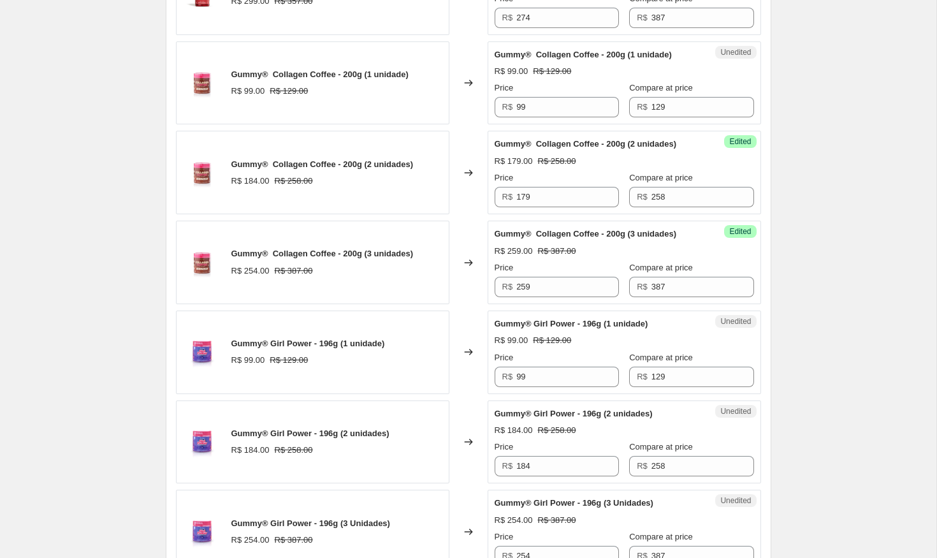
scroll to position [1695, 0]
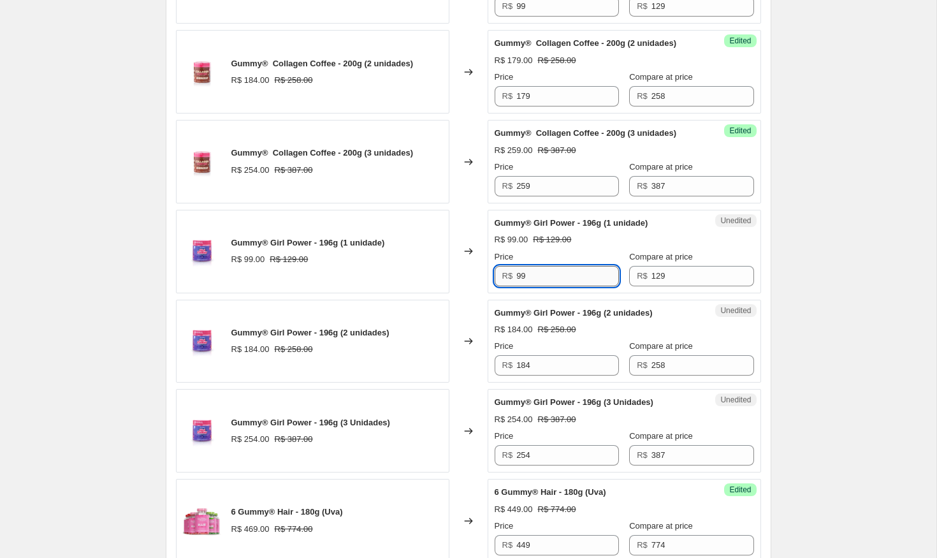
click at [590, 274] on input "99" at bounding box center [567, 276] width 103 height 20
type input "89"
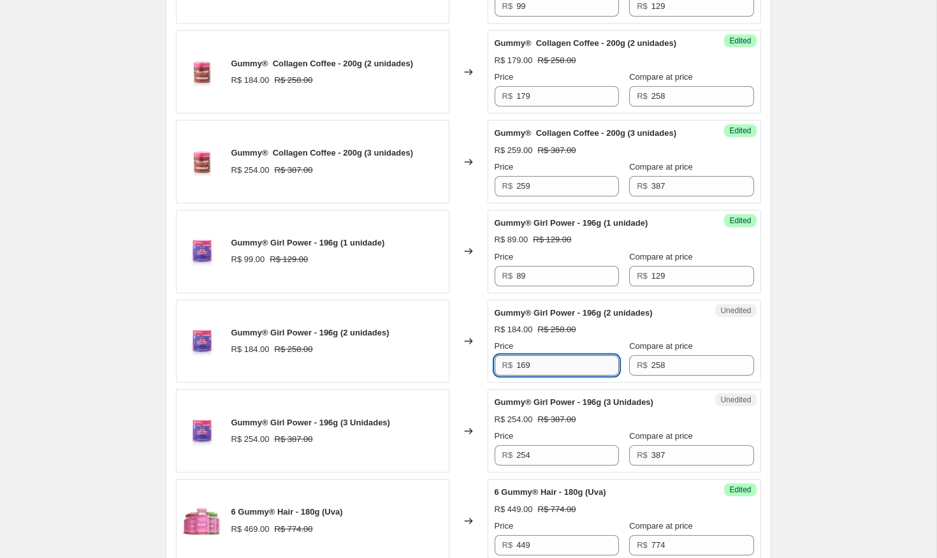
type input "169"
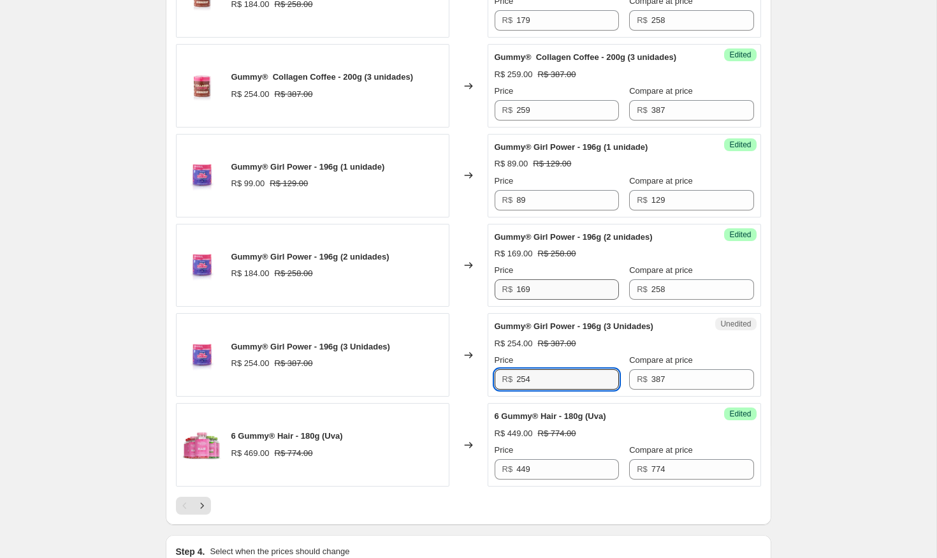
scroll to position [1781, 0]
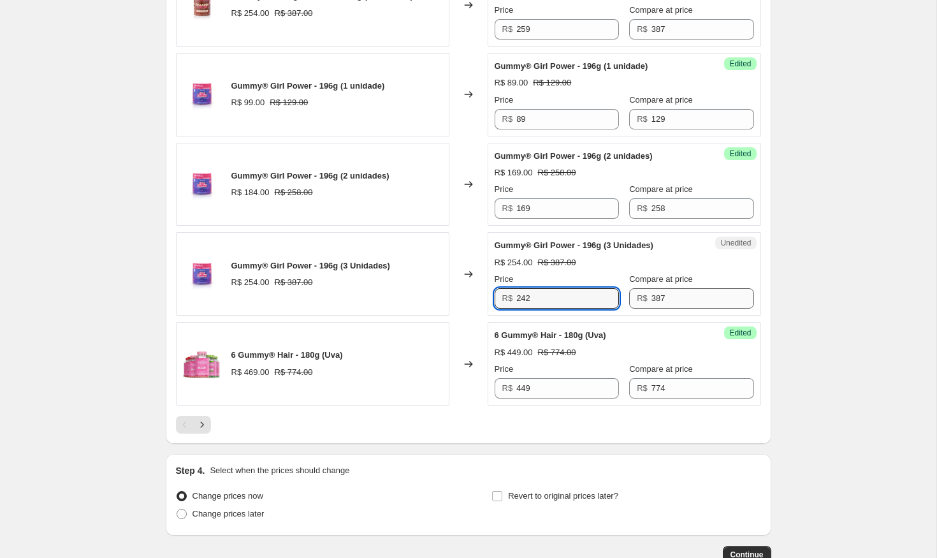
type input "242"
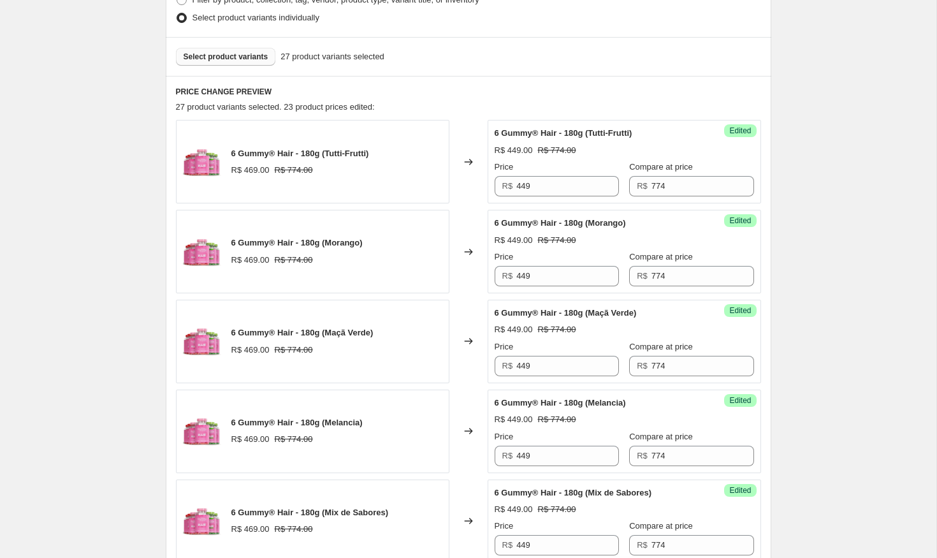
scroll to position [0, 0]
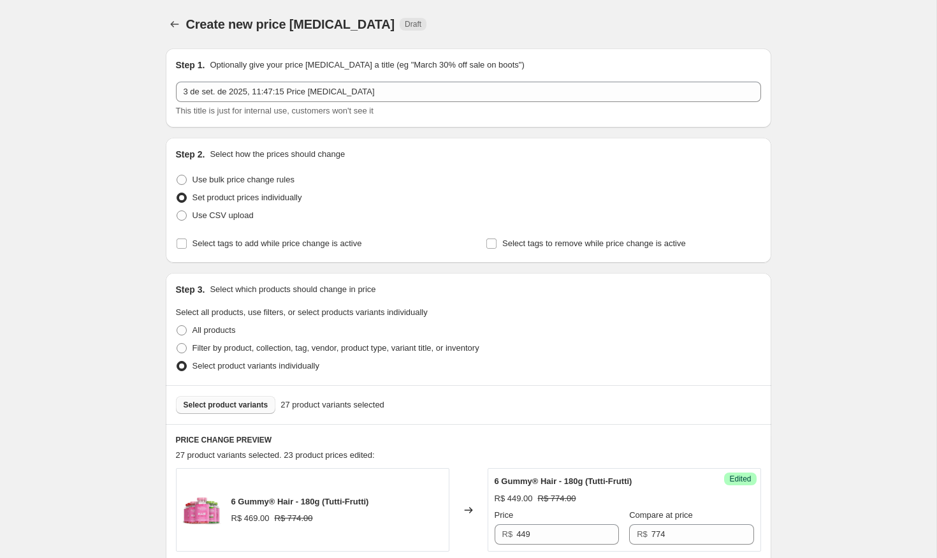
click at [235, 406] on span "Select product variants" at bounding box center [226, 405] width 85 height 10
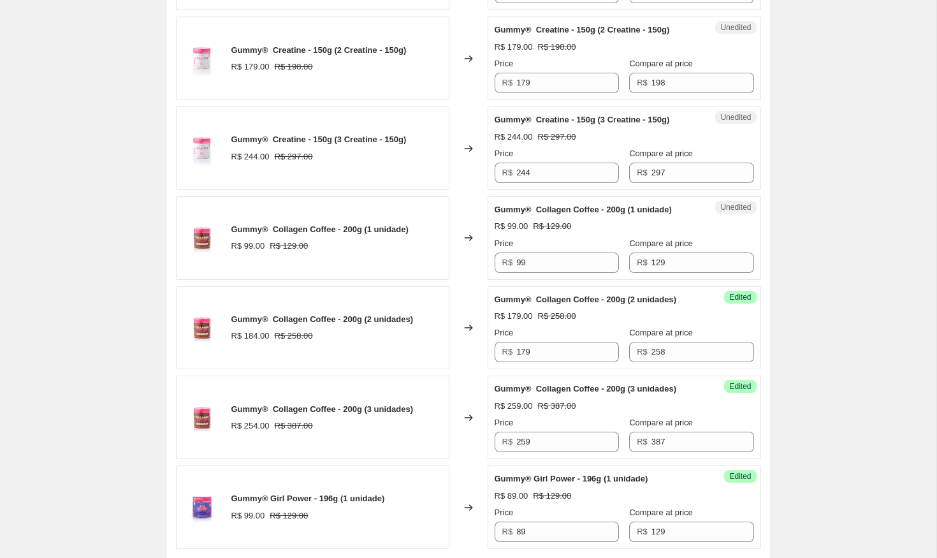
scroll to position [1582, 0]
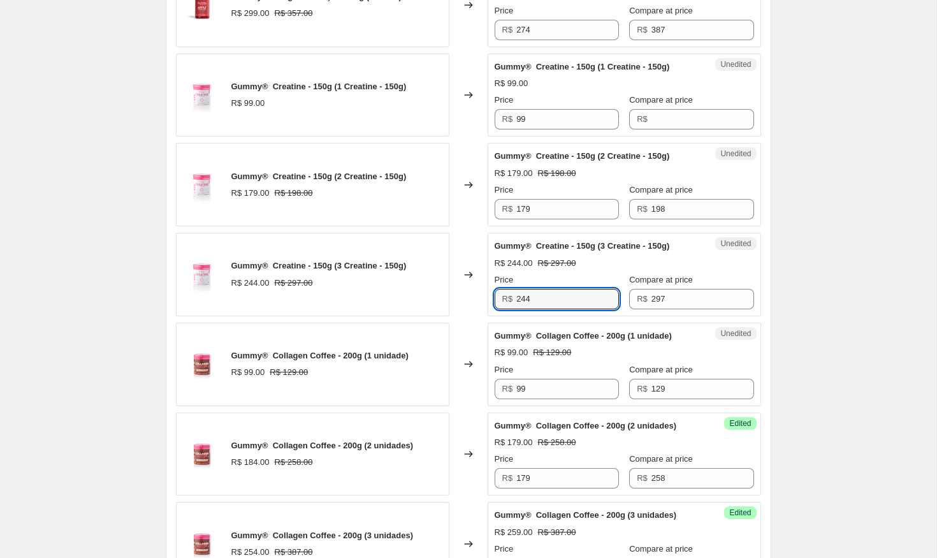
click at [578, 292] on input "244" at bounding box center [567, 299] width 103 height 20
type input "249"
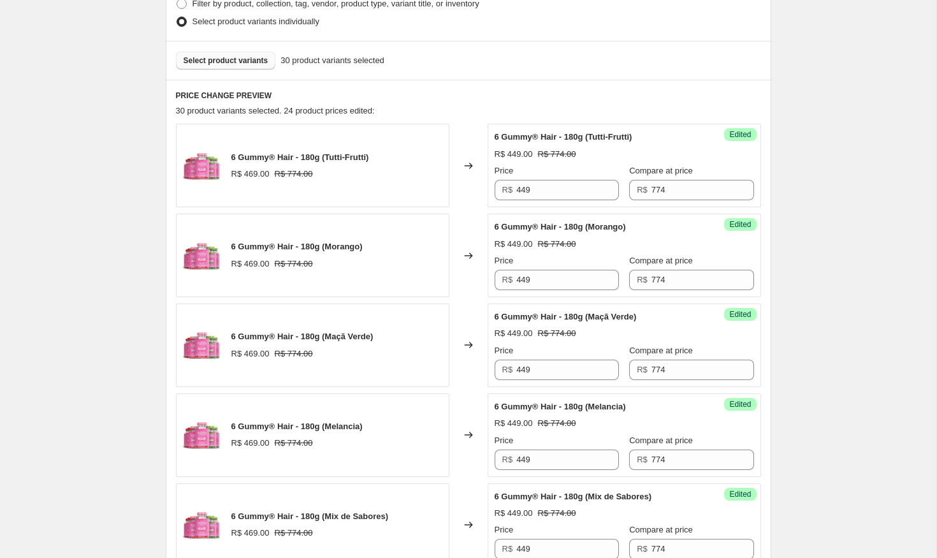
scroll to position [0, 0]
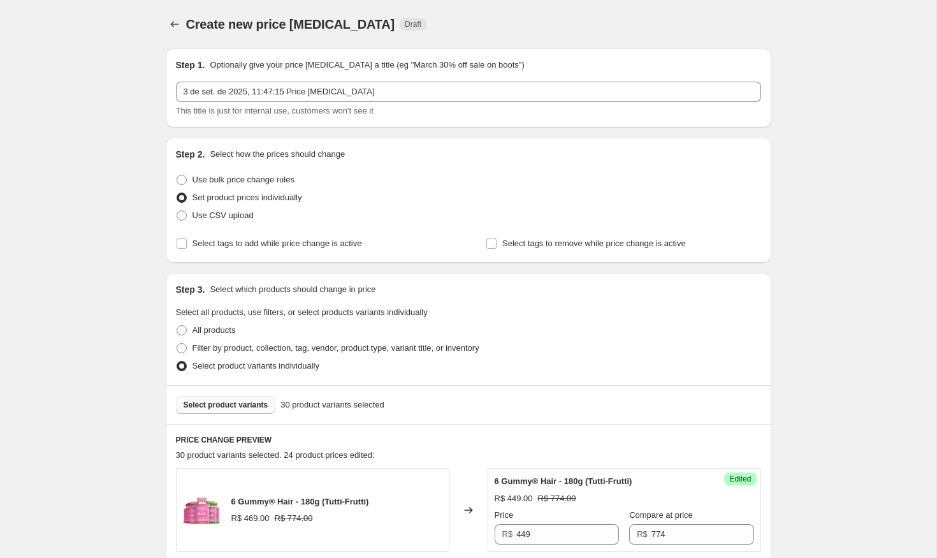
click at [245, 405] on span "Select product variants" at bounding box center [226, 405] width 85 height 10
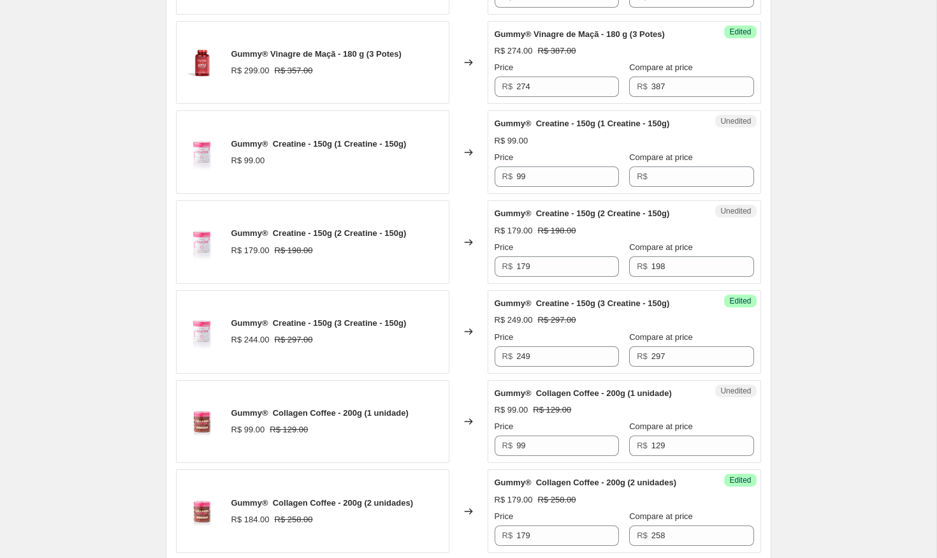
scroll to position [1936, 0]
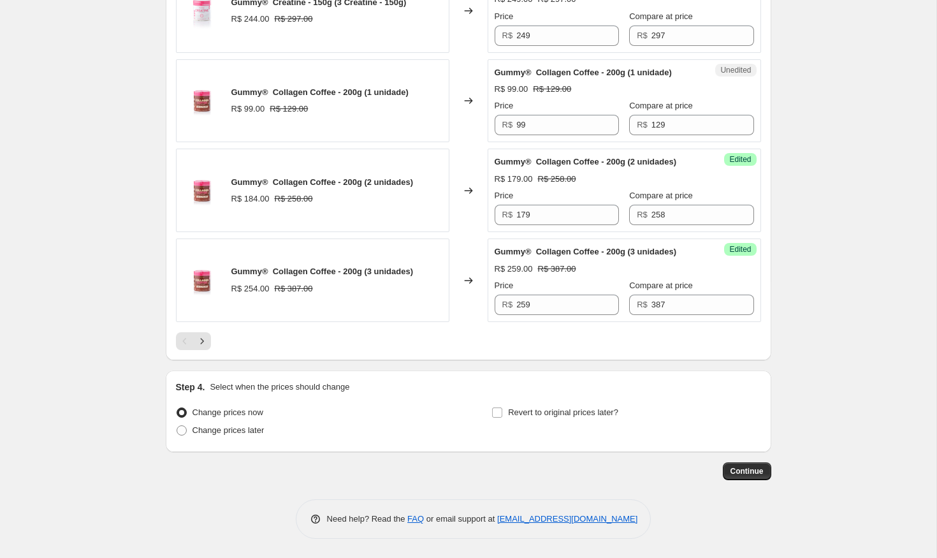
click at [217, 344] on div at bounding box center [468, 341] width 585 height 18
click at [213, 343] on div at bounding box center [468, 341] width 585 height 18
click at [198, 340] on icon "Next" at bounding box center [202, 341] width 13 height 13
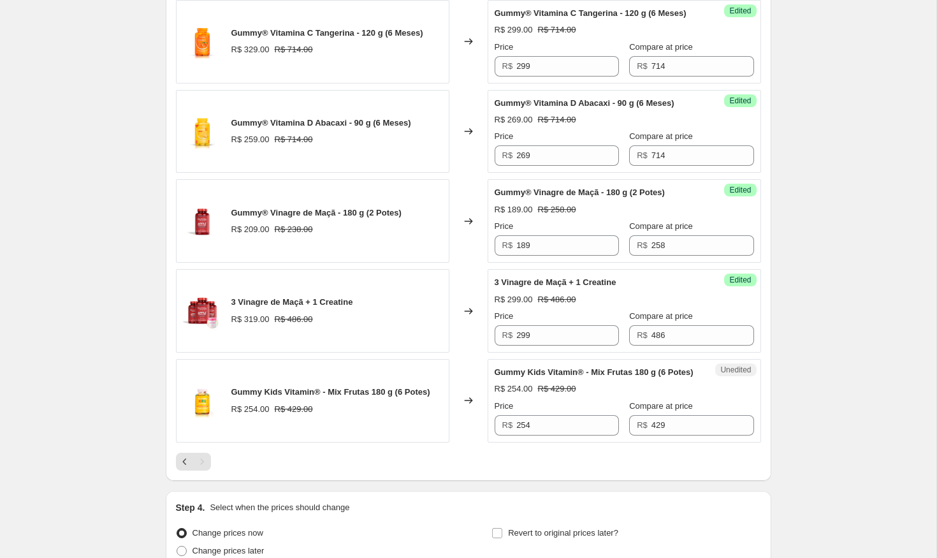
scroll to position [1118, 0]
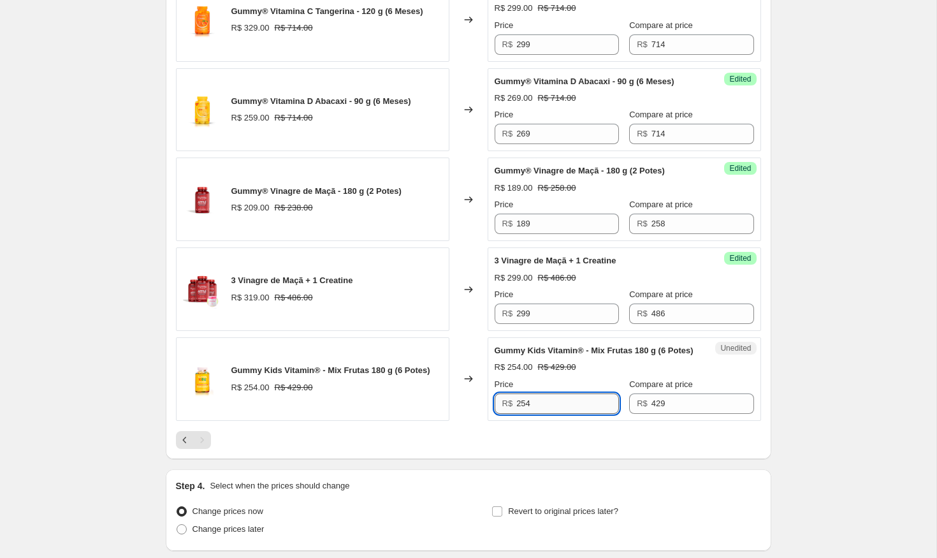
click at [562, 400] on input "254" at bounding box center [567, 403] width 103 height 20
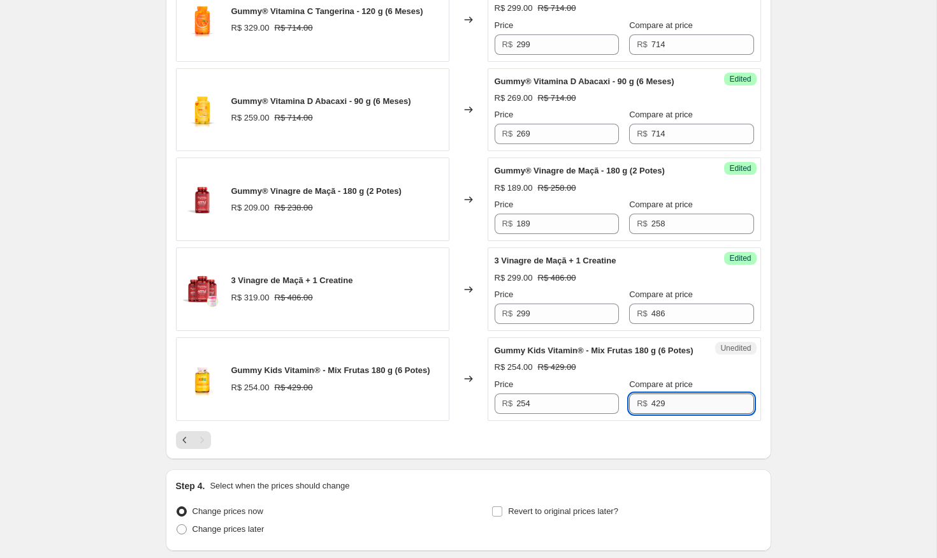
click at [675, 396] on input "429" at bounding box center [703, 403] width 103 height 20
type input "774"
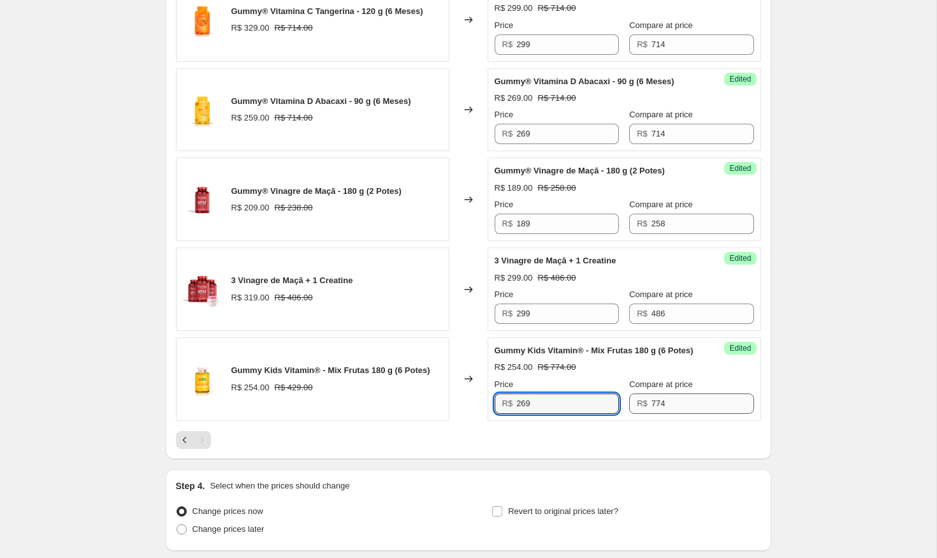
type input "269"
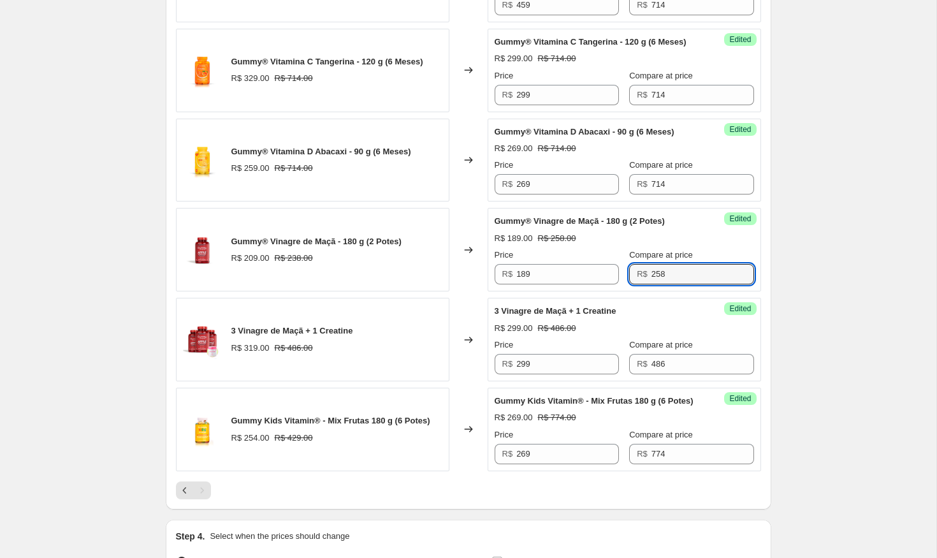
scroll to position [1217, 0]
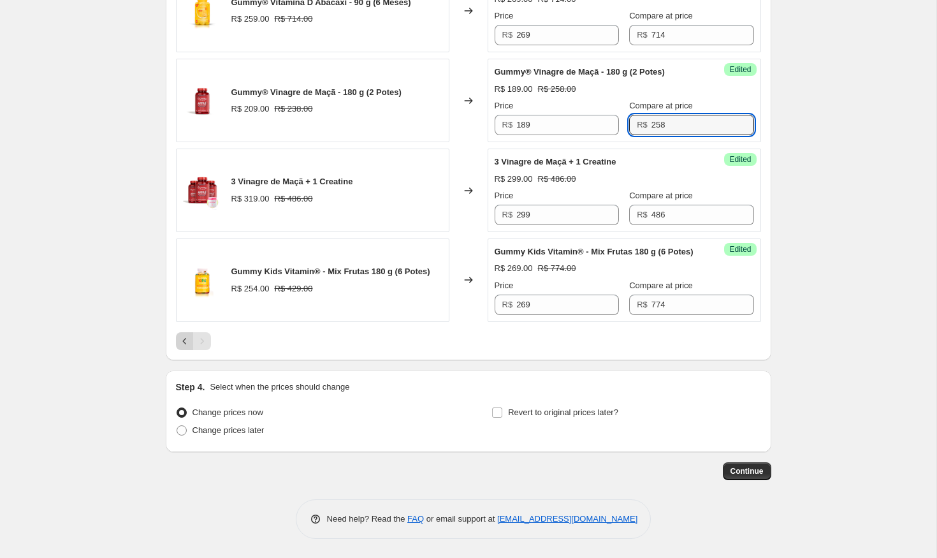
click at [182, 339] on icon "Previous" at bounding box center [185, 341] width 13 height 13
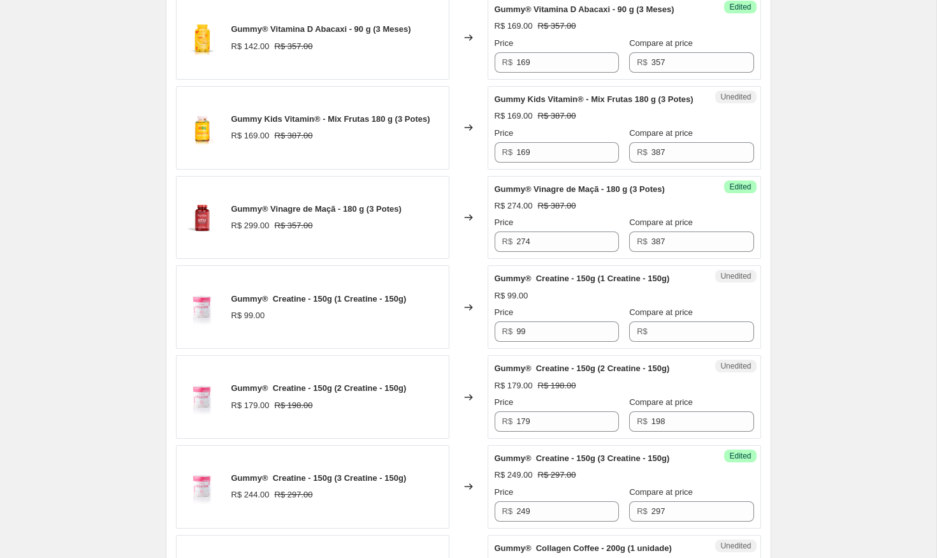
scroll to position [1460, 0]
click at [549, 166] on div "Unedited Gummy Kids Vitamin® - Mix Frutas 180 g (3 Potes) R$ 169.00 R$ 387.00 P…" at bounding box center [625, 127] width 274 height 84
click at [555, 159] on input "169" at bounding box center [567, 152] width 103 height 20
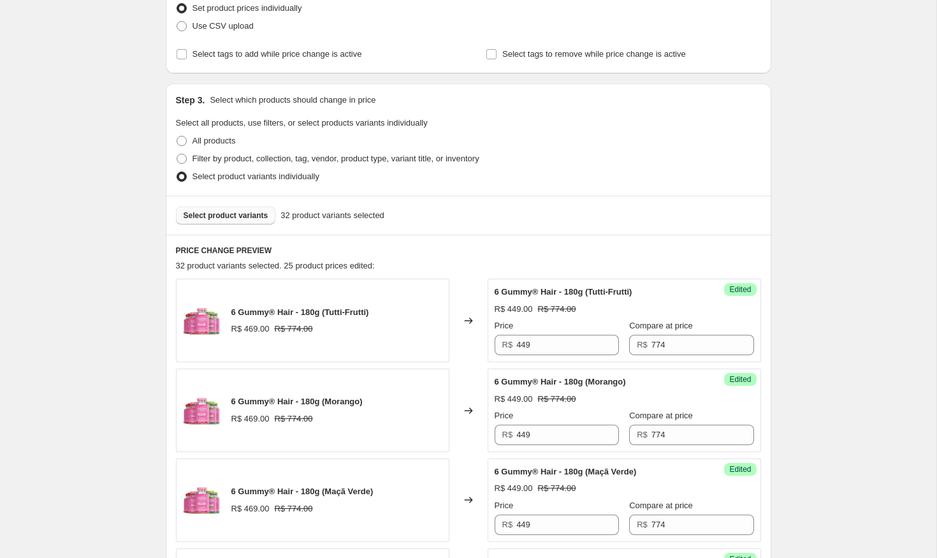
scroll to position [0, 0]
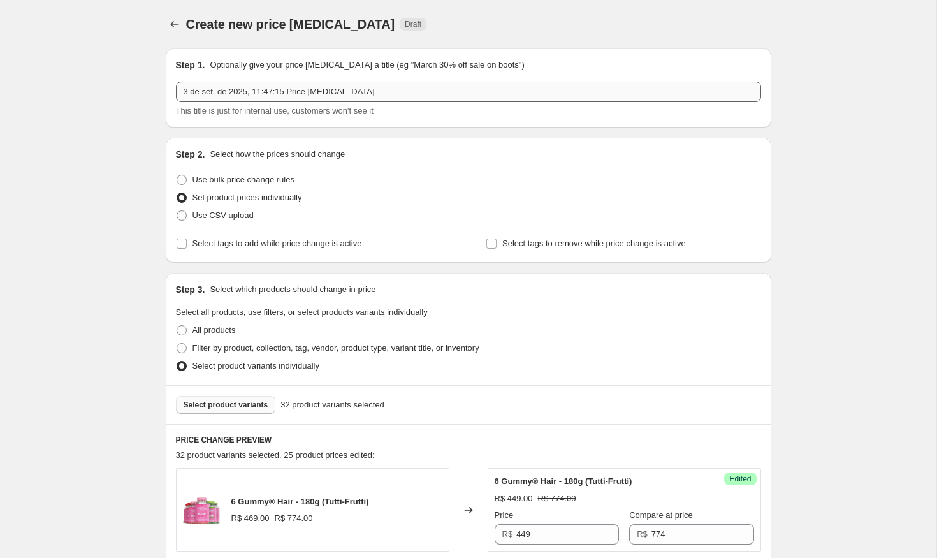
type input "174"
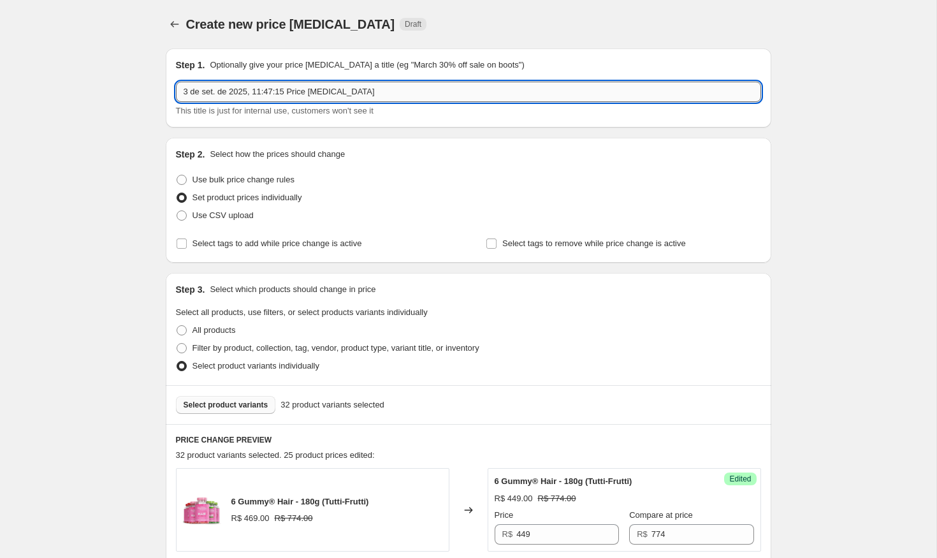
click at [383, 92] on input "3 de set. de 2025, 11:47:15 Price [MEDICAL_DATA]" at bounding box center [468, 92] width 585 height 20
paste input "DESCONTOS ARRASADORES - (01 a [DATE])"
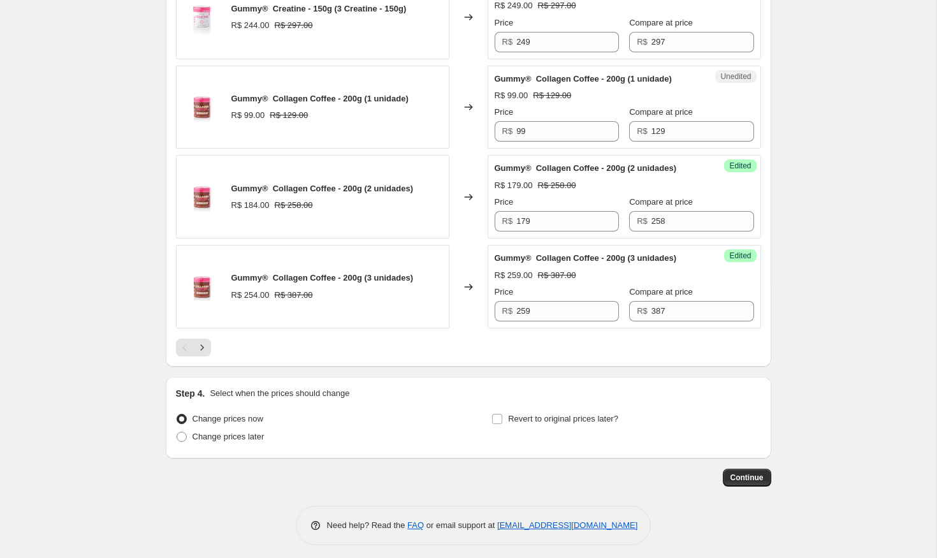
scroll to position [1936, 0]
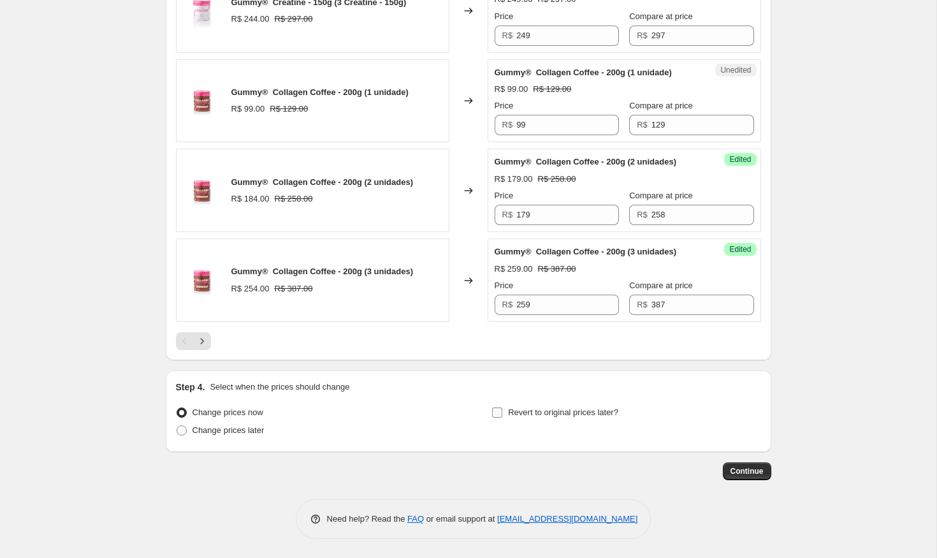
type input "DESCONTOS ARRASADORES - (01 a [DATE])"
click at [558, 413] on span "Revert to original prices later?" at bounding box center [563, 412] width 110 height 10
click at [502, 413] on input "Revert to original prices later?" at bounding box center [497, 412] width 10 height 10
checkbox input "true"
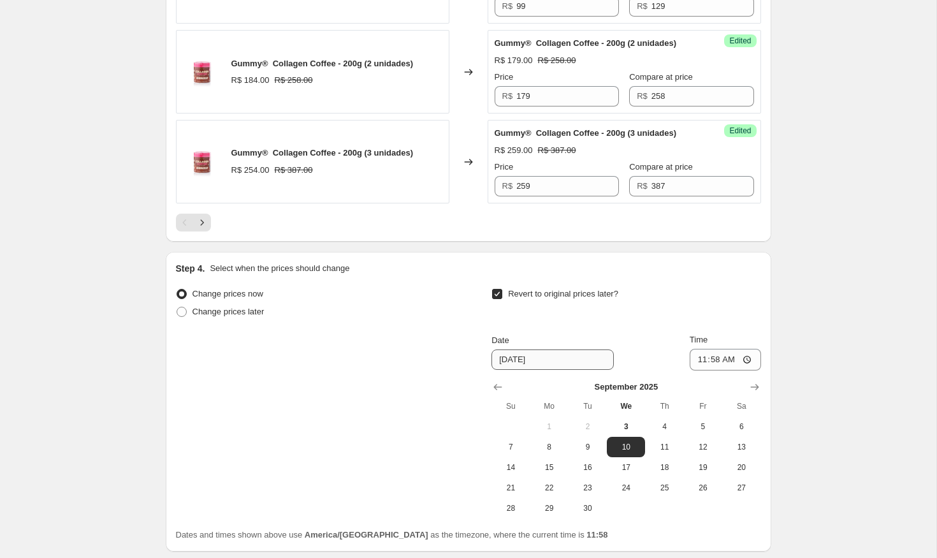
scroll to position [2116, 0]
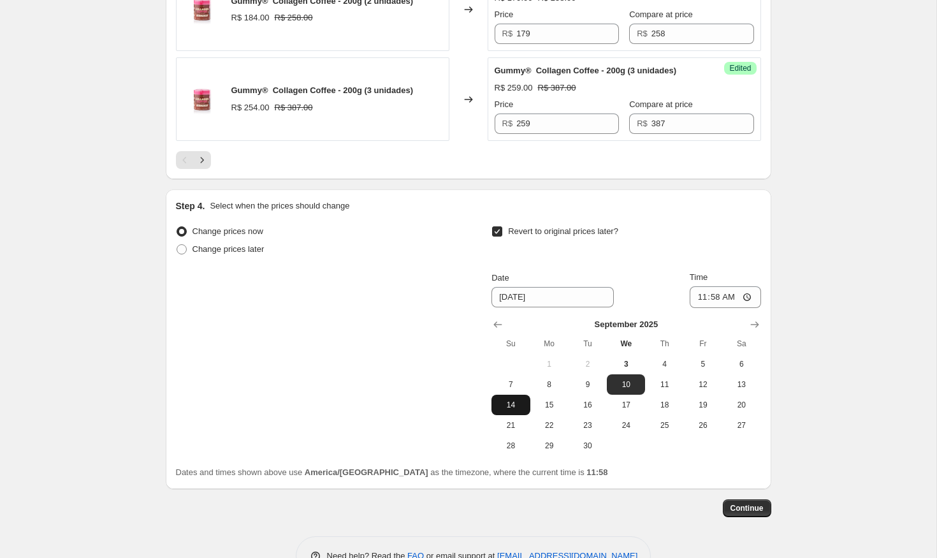
click at [518, 406] on span "14" at bounding box center [511, 405] width 28 height 10
type input "[DATE]"
click at [730, 295] on input "11:58" at bounding box center [725, 297] width 71 height 22
type input "23:59"
click at [743, 506] on span "Continue" at bounding box center [747, 508] width 33 height 10
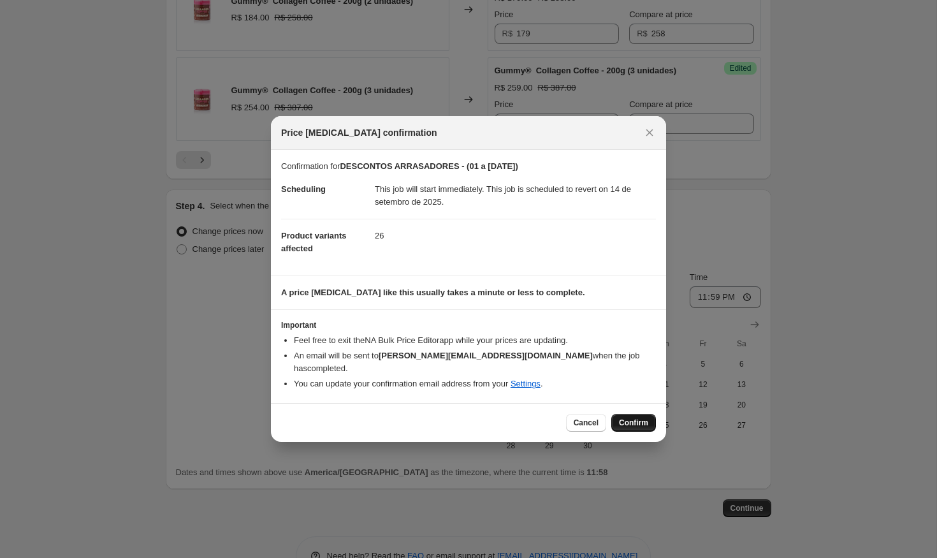
click at [629, 418] on span "Confirm" at bounding box center [633, 423] width 29 height 10
